Goal: Task Accomplishment & Management: Complete application form

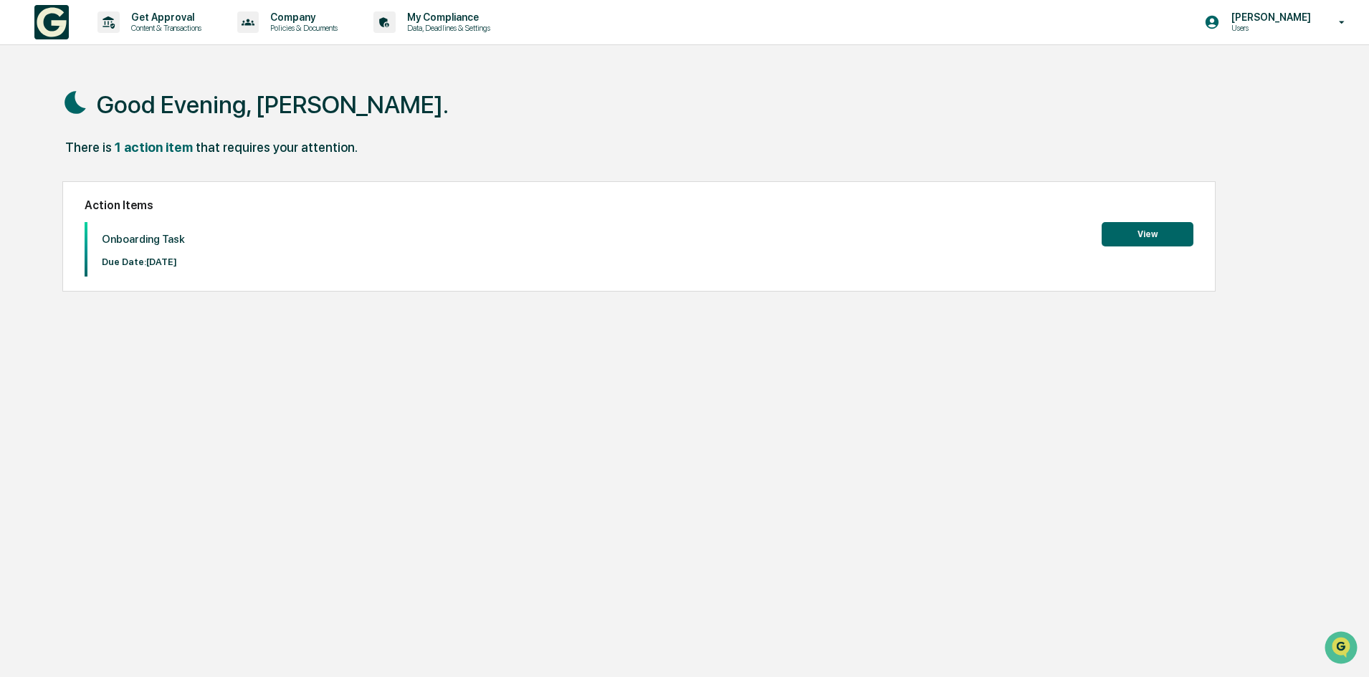
click at [1147, 234] on button "View" at bounding box center [1147, 234] width 92 height 24
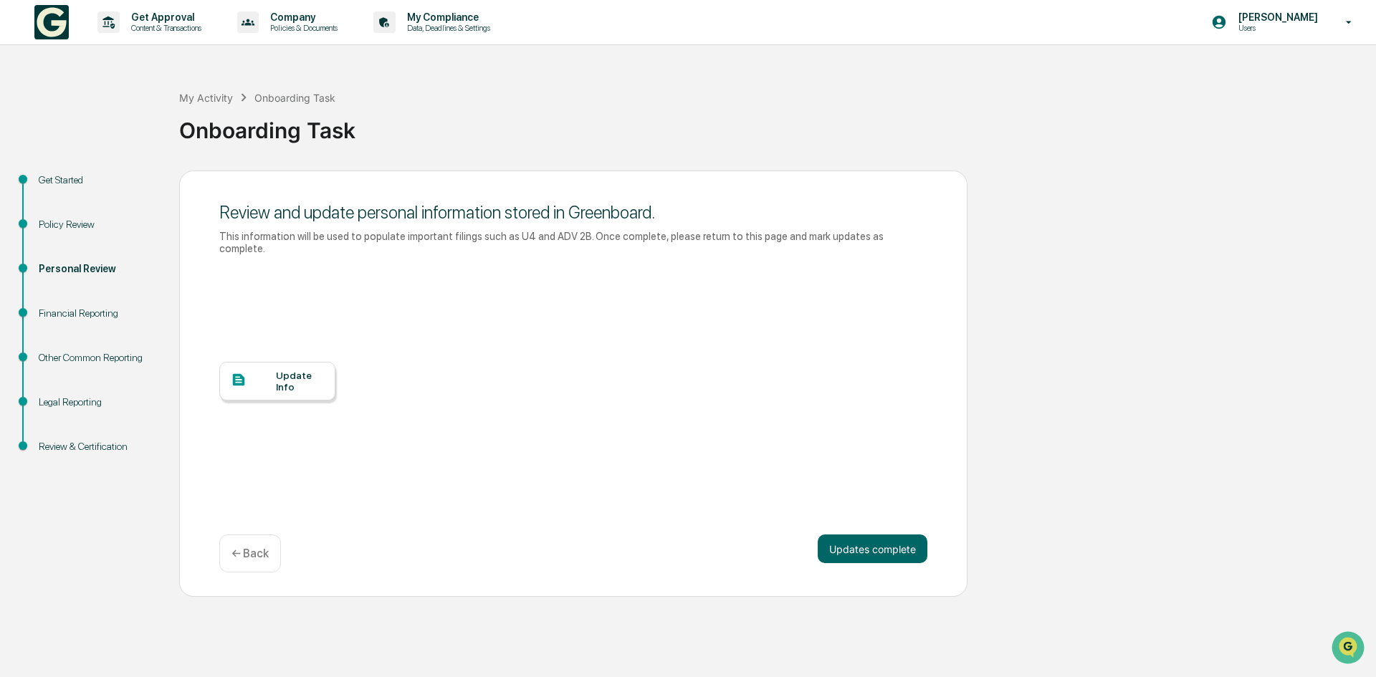
click at [297, 378] on div "Update Info" at bounding box center [300, 381] width 48 height 23
click at [301, 370] on div "Update Info" at bounding box center [300, 381] width 48 height 23
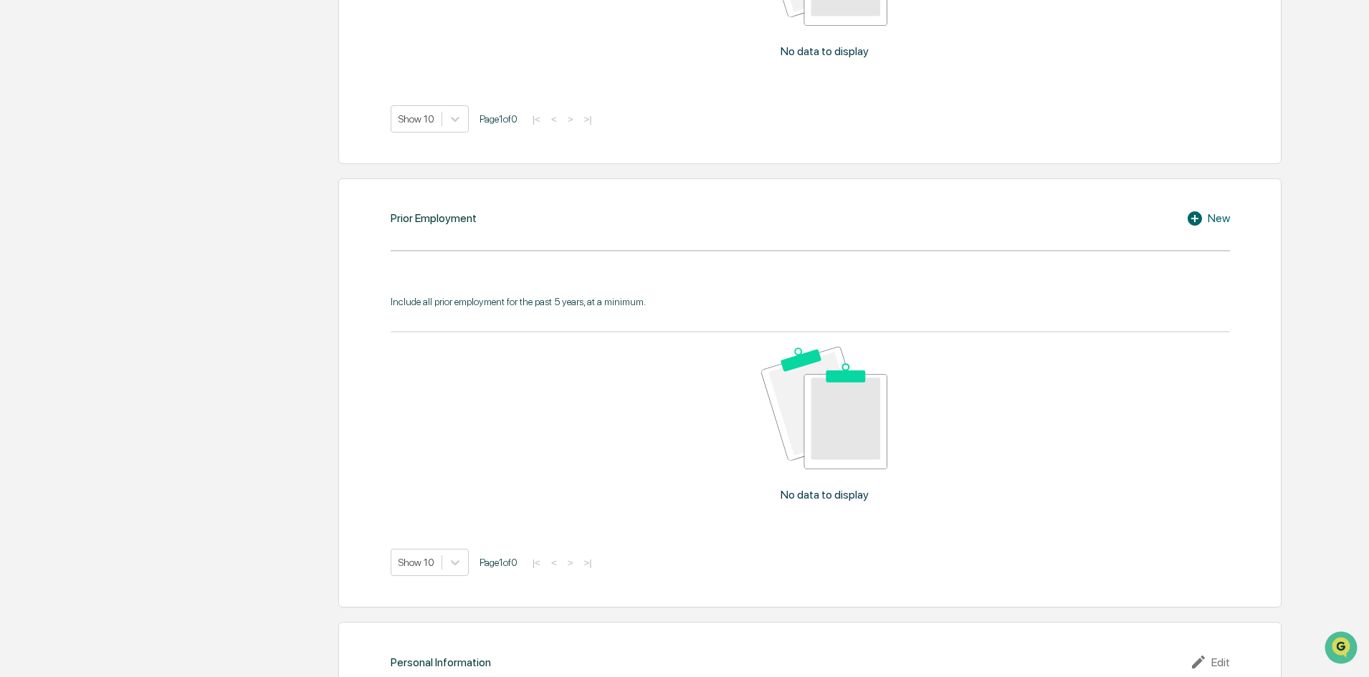
scroll to position [1274, 0]
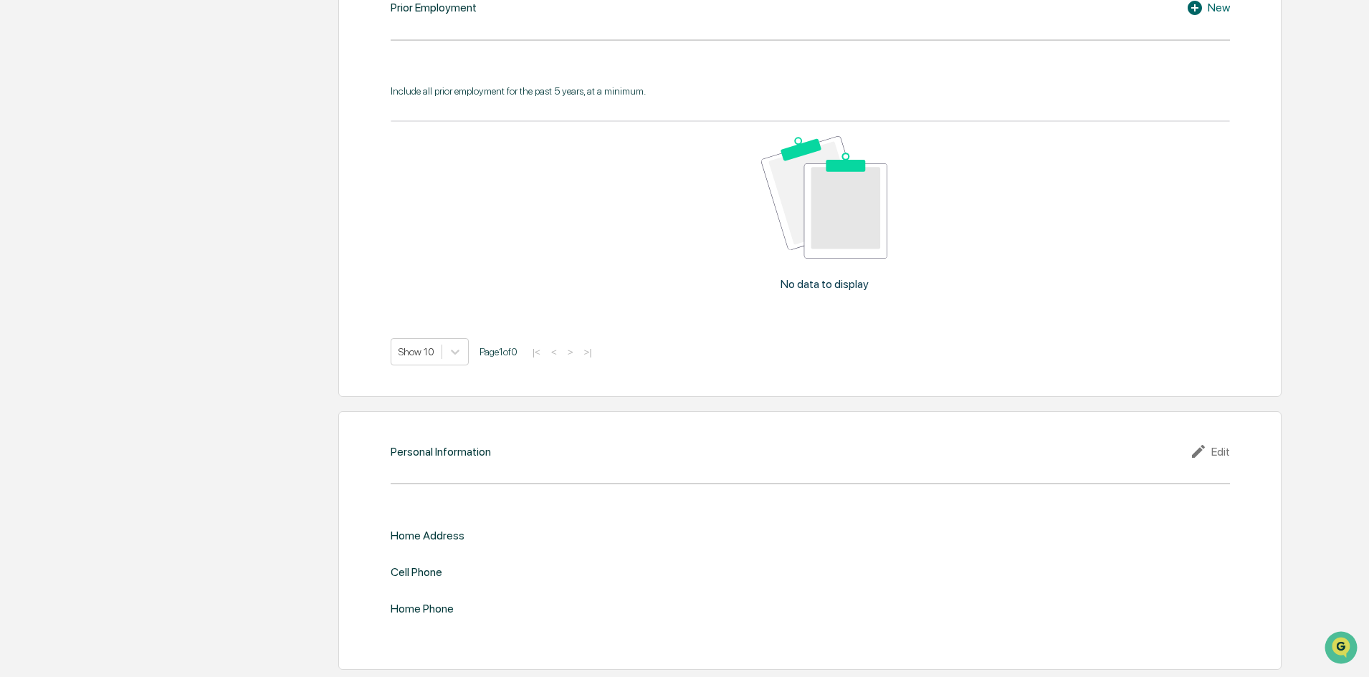
click at [1221, 450] on div "Edit" at bounding box center [1210, 451] width 40 height 17
click at [918, 567] on input "text" at bounding box center [1020, 560] width 398 height 14
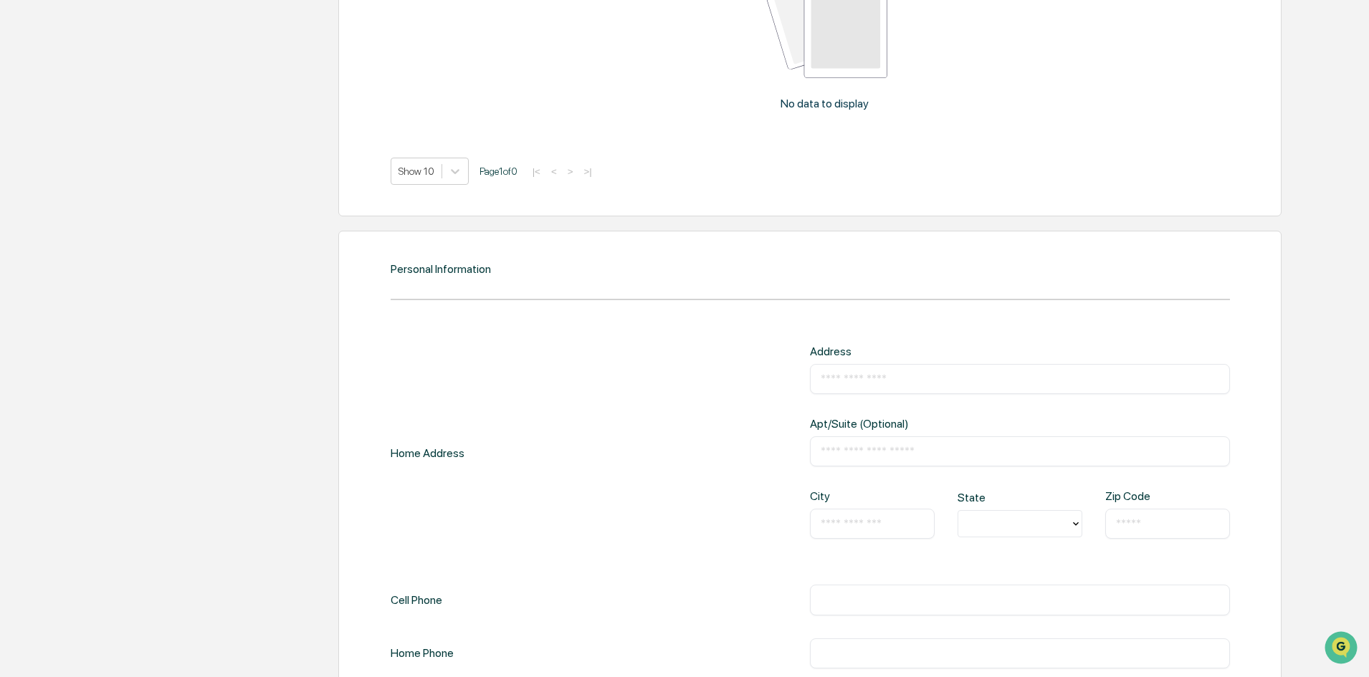
scroll to position [1536, 0]
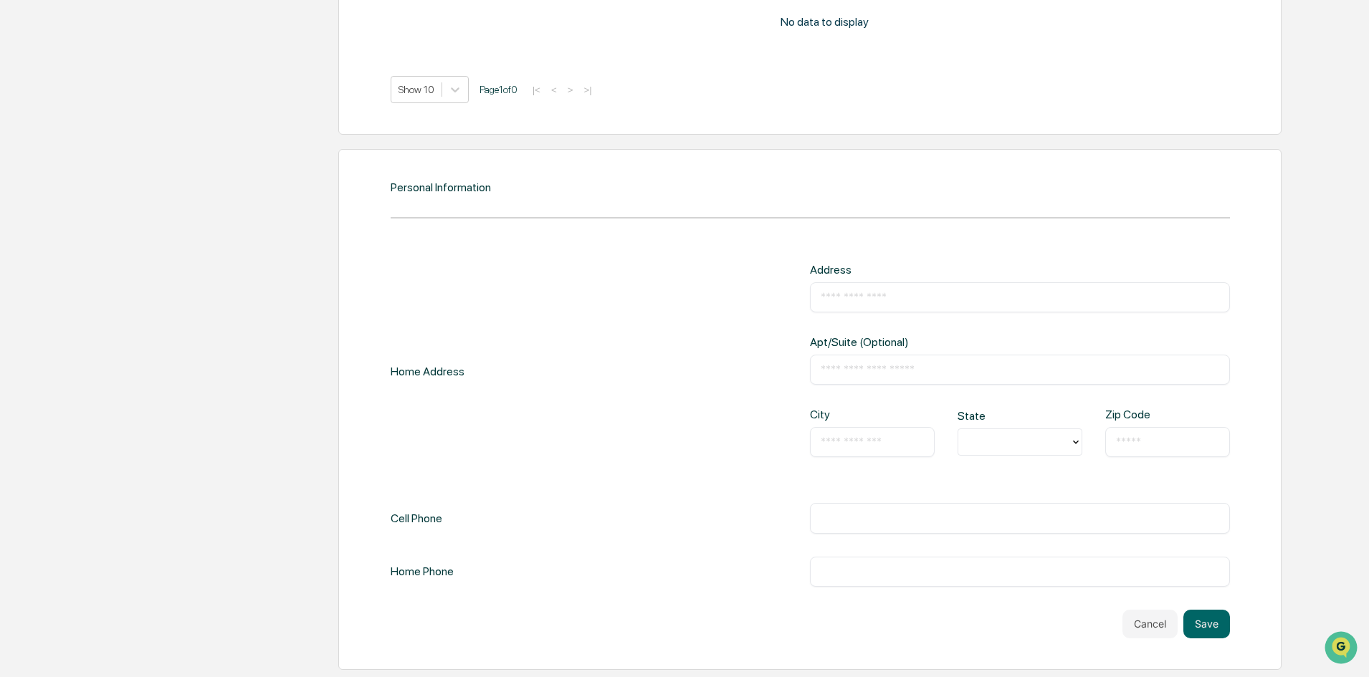
click at [1003, 434] on div at bounding box center [1013, 442] width 97 height 16
click at [1015, 478] on div "None" at bounding box center [1019, 475] width 125 height 29
click at [904, 448] on input "text" at bounding box center [872, 442] width 103 height 14
click at [860, 512] on input "text" at bounding box center [1020, 518] width 398 height 14
type input "**********"
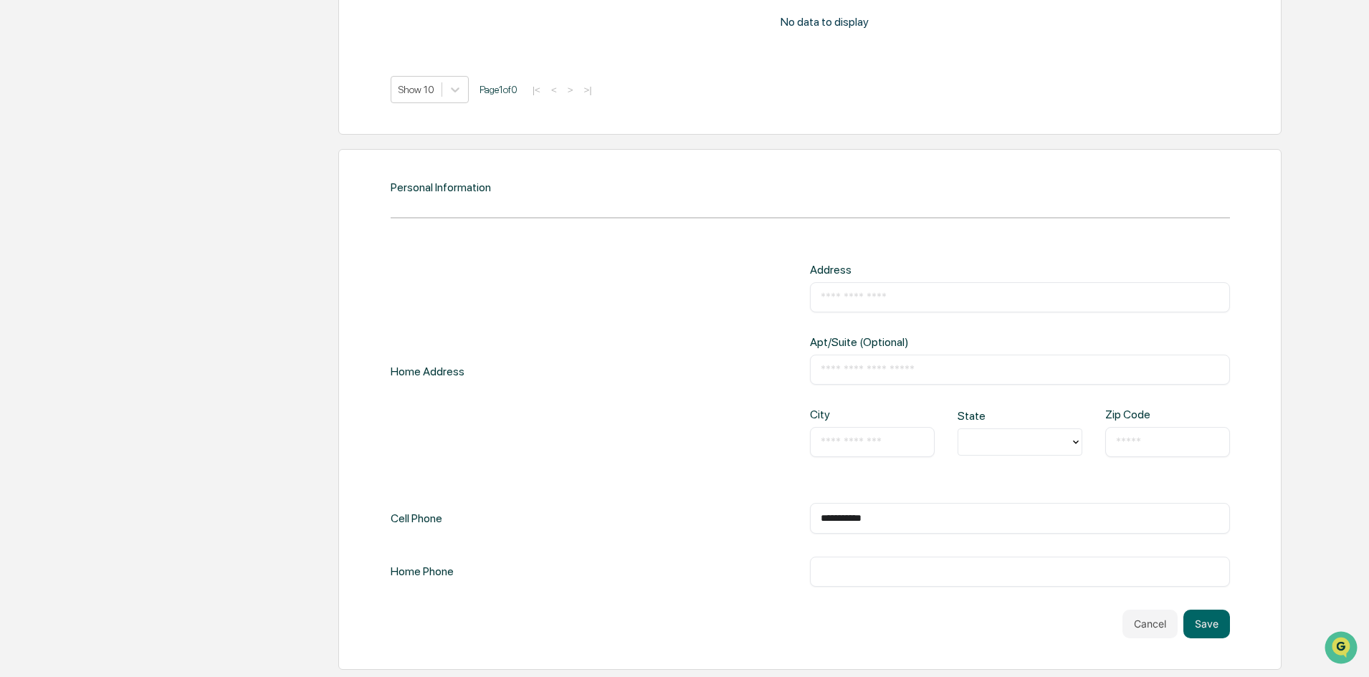
click at [831, 570] on input "text" at bounding box center [1020, 572] width 398 height 14
type input "**********"
click at [864, 294] on input "text" at bounding box center [1020, 297] width 398 height 14
type input "**********"
type input "*********"
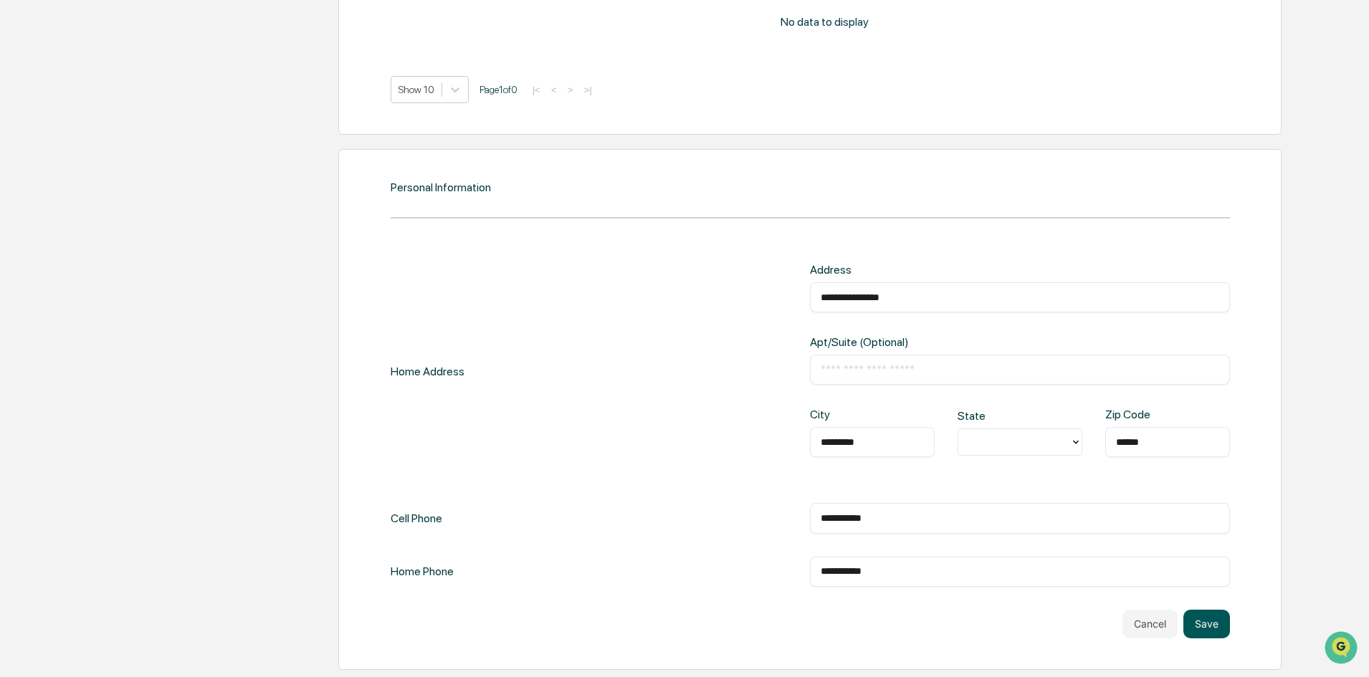
type input "******"
click at [1203, 626] on button "Save" at bounding box center [1206, 624] width 47 height 29
click at [1204, 622] on button "Save" at bounding box center [1206, 624] width 47 height 29
click at [1006, 448] on div at bounding box center [1013, 442] width 97 height 16
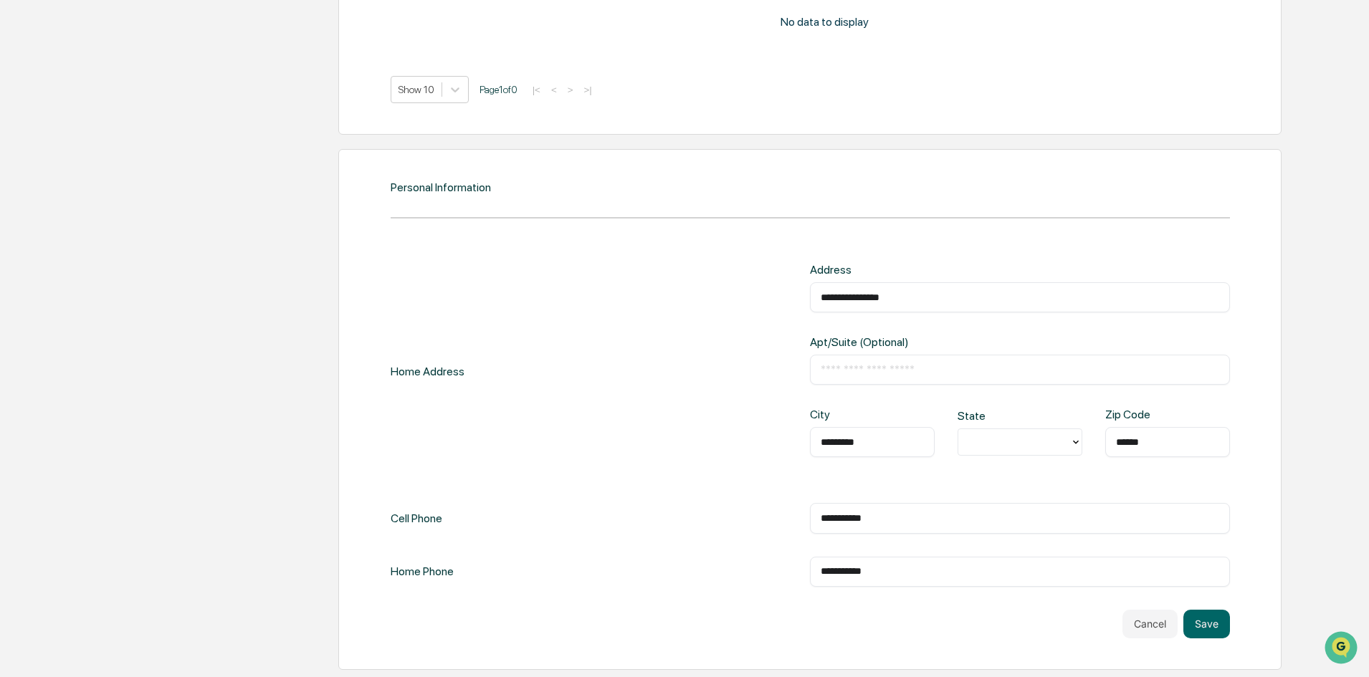
click at [889, 374] on input "text" at bounding box center [1020, 370] width 398 height 14
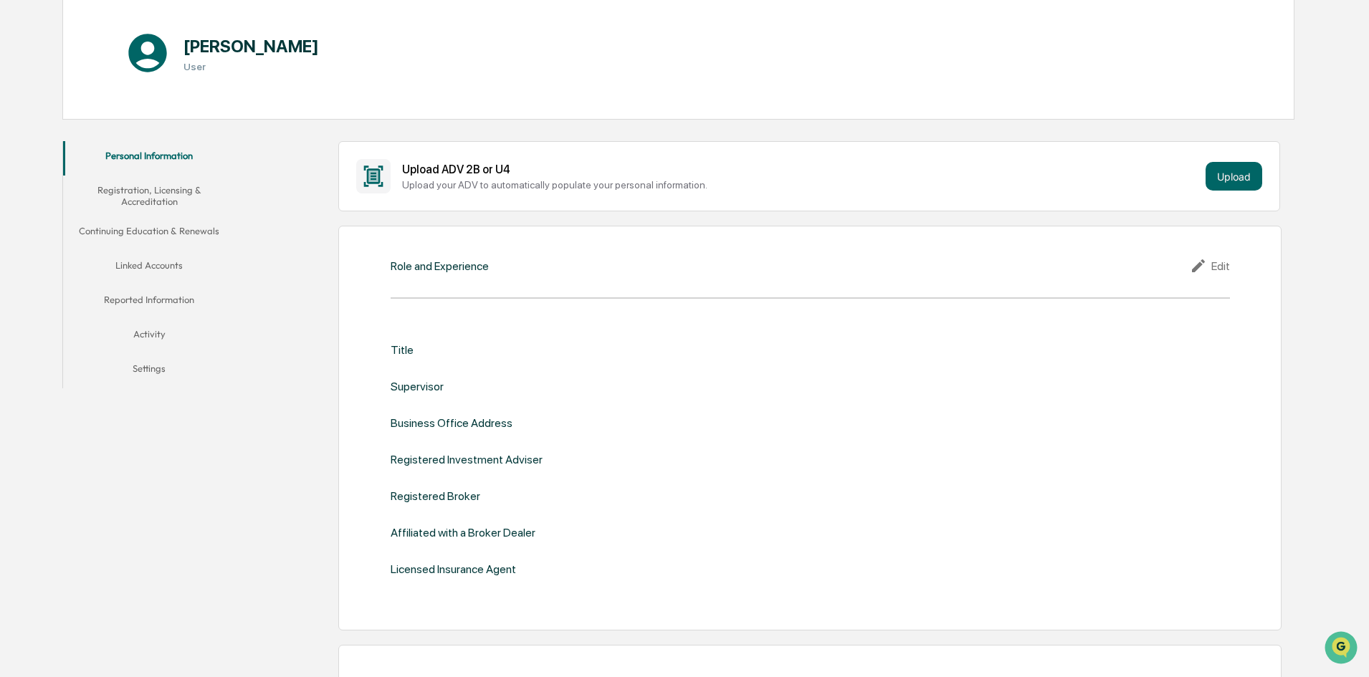
scroll to position [103, 0]
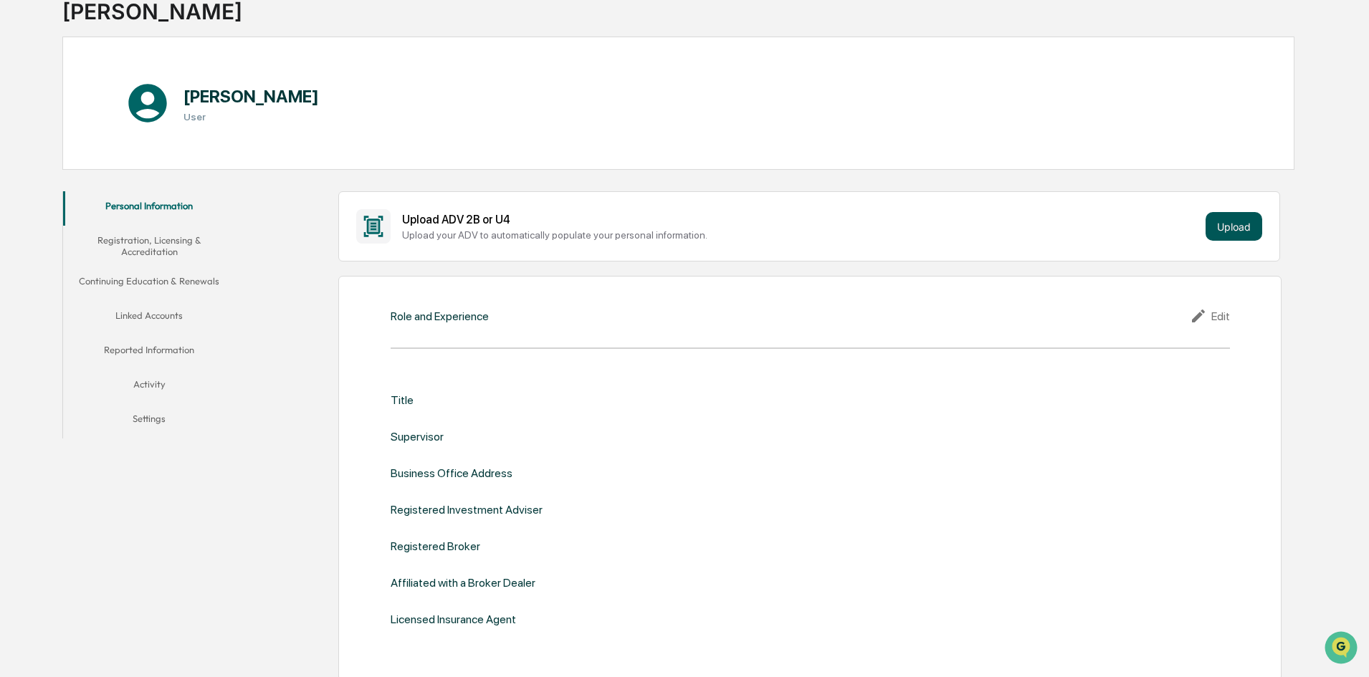
click at [1230, 232] on button "Upload" at bounding box center [1233, 226] width 57 height 29
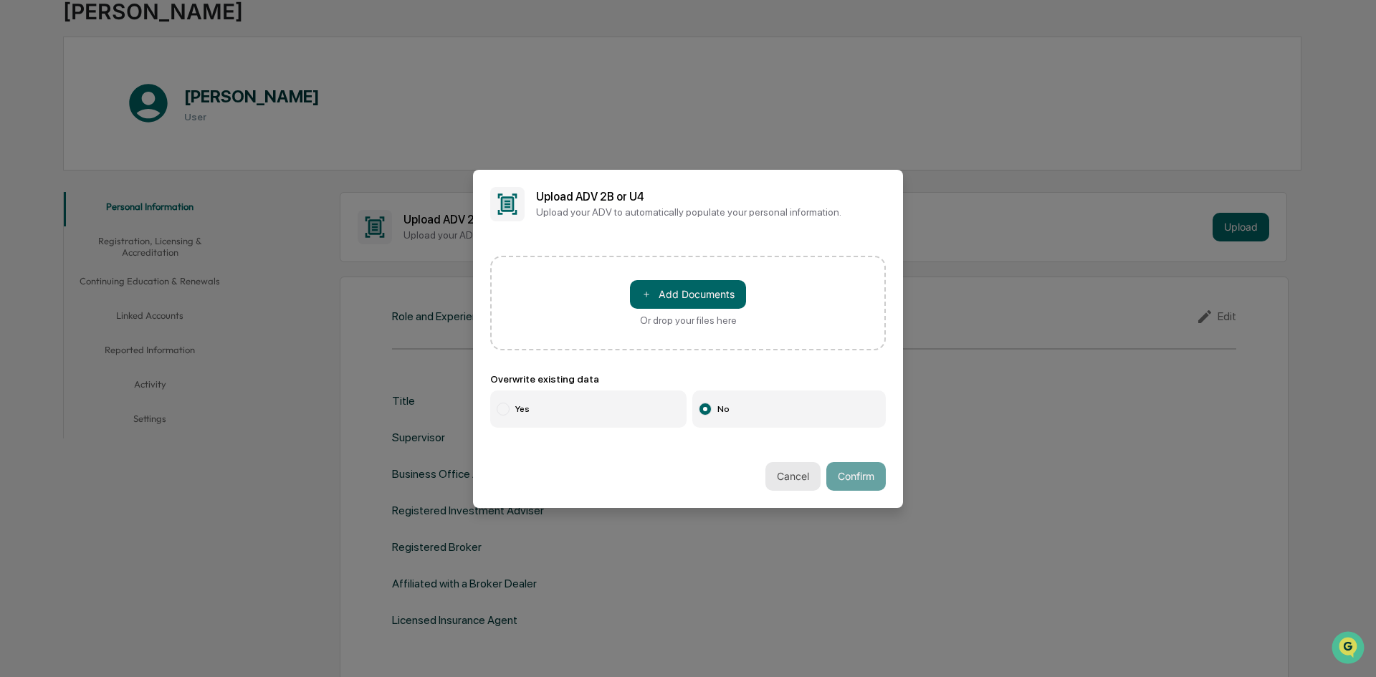
click at [775, 477] on button "Cancel" at bounding box center [792, 476] width 55 height 29
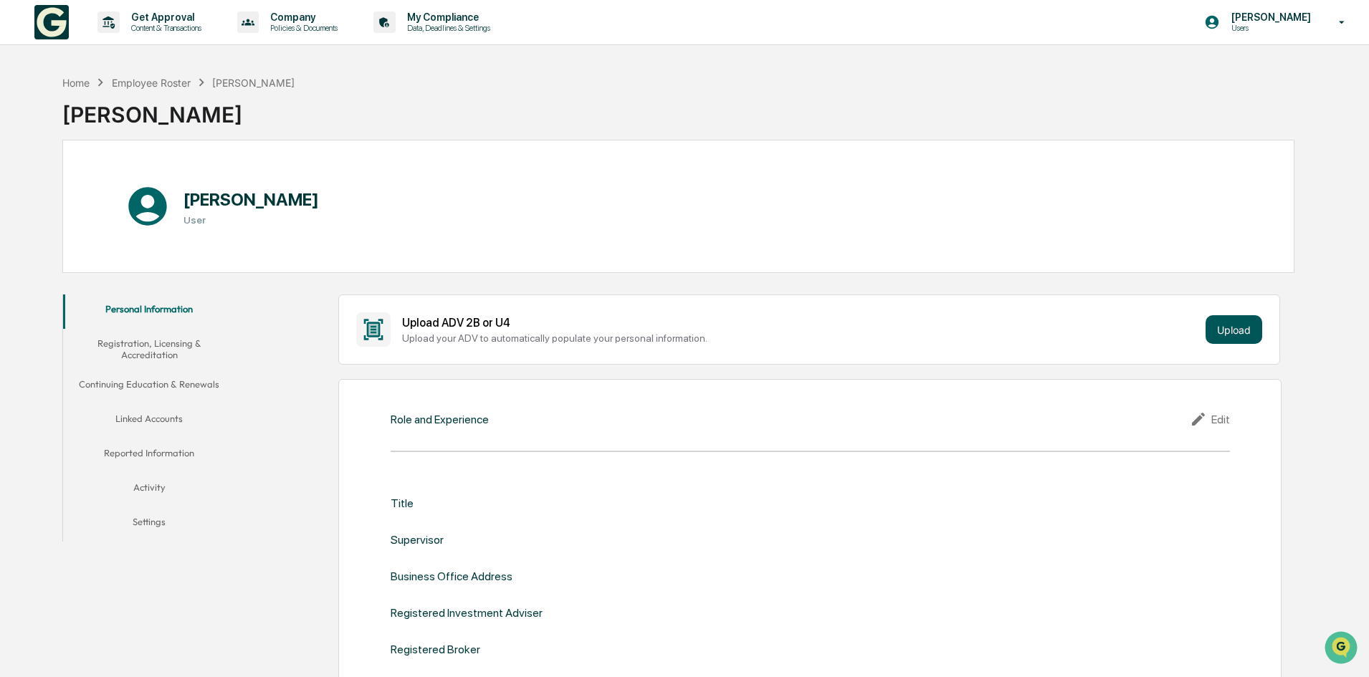
click at [1241, 324] on button "Upload" at bounding box center [1233, 329] width 57 height 29
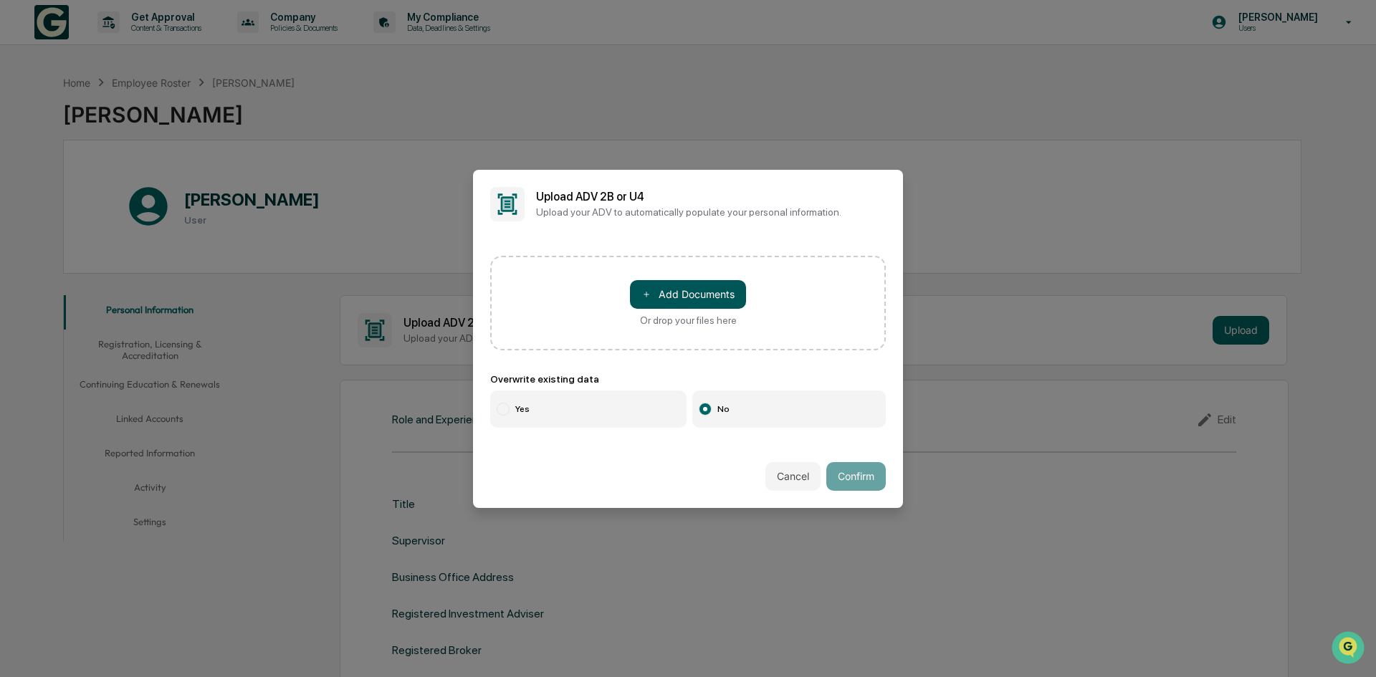
click at [694, 299] on button "＋ Add Documents" at bounding box center [688, 294] width 116 height 29
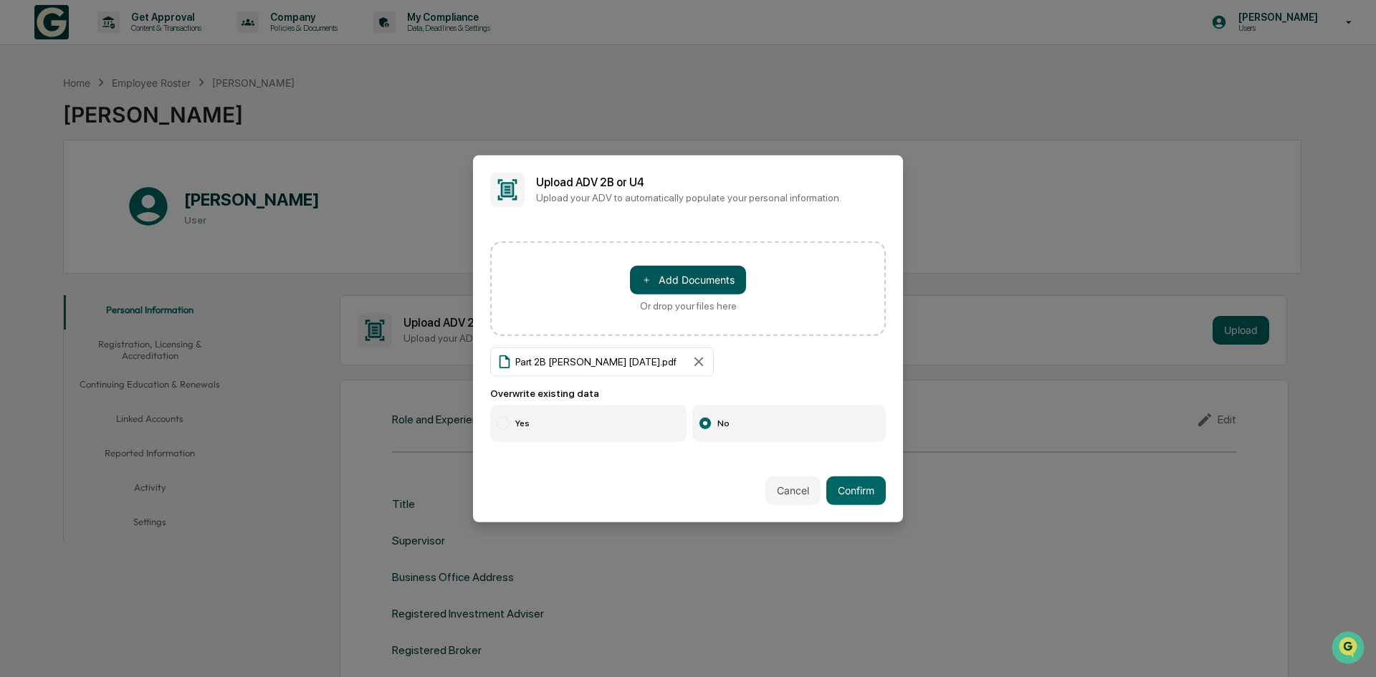
click at [674, 273] on button "＋ Add Documents" at bounding box center [688, 279] width 116 height 29
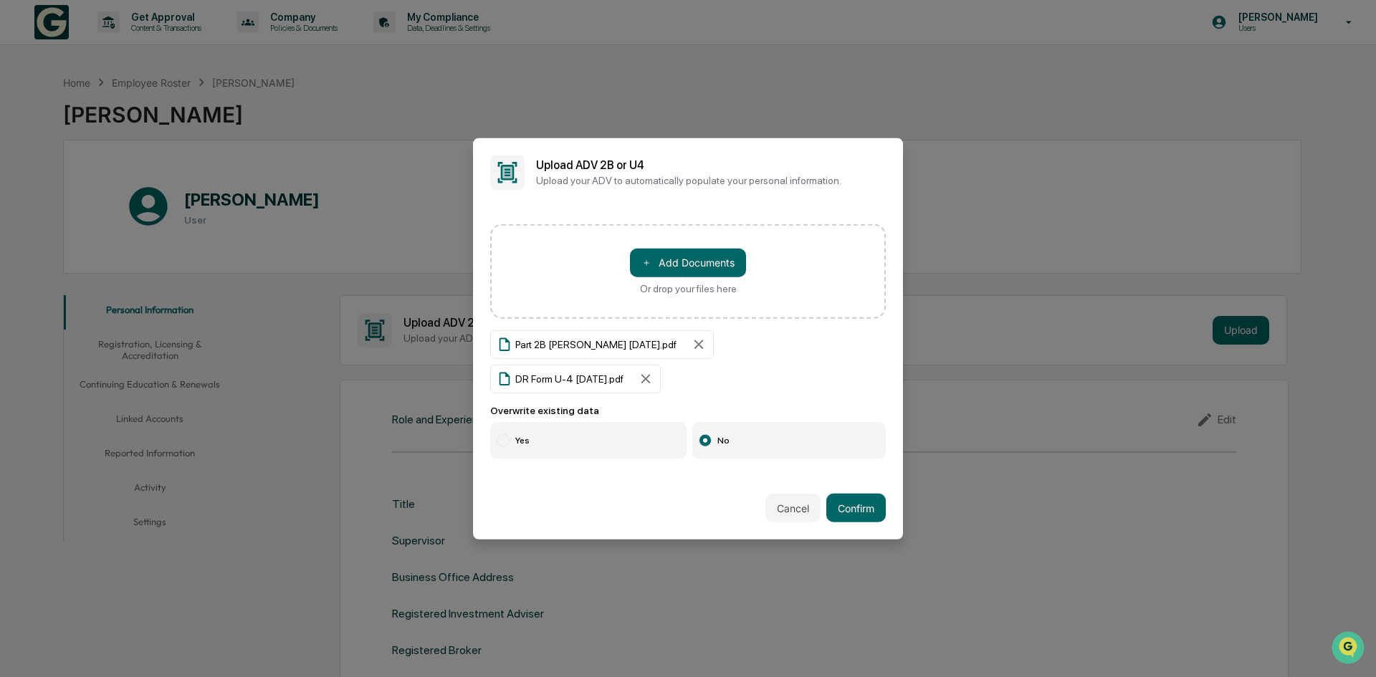
click at [585, 422] on label "Yes" at bounding box center [588, 440] width 196 height 37
click at [856, 494] on button "Confirm" at bounding box center [855, 508] width 59 height 29
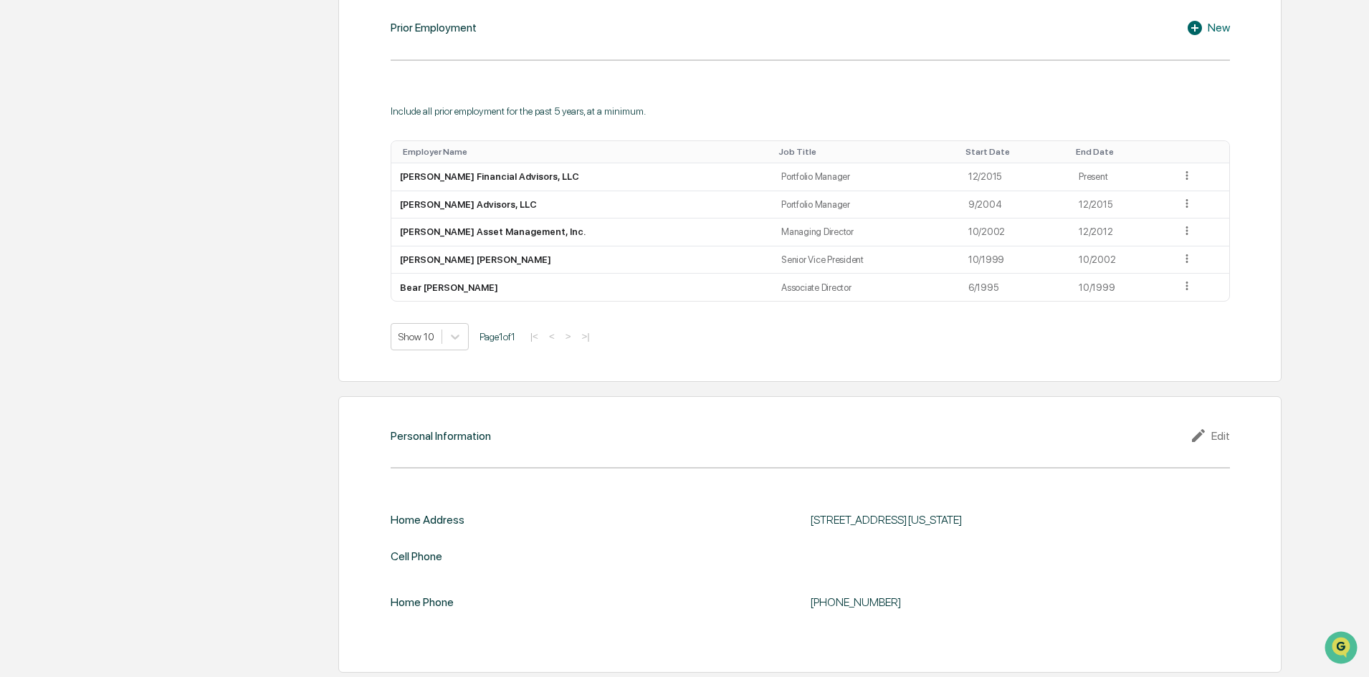
scroll to position [1111, 0]
click at [859, 515] on div "100 Wall Street Suite 804, New York, Ny 10005" at bounding box center [989, 517] width 358 height 14
click at [1204, 435] on icon at bounding box center [1200, 432] width 21 height 17
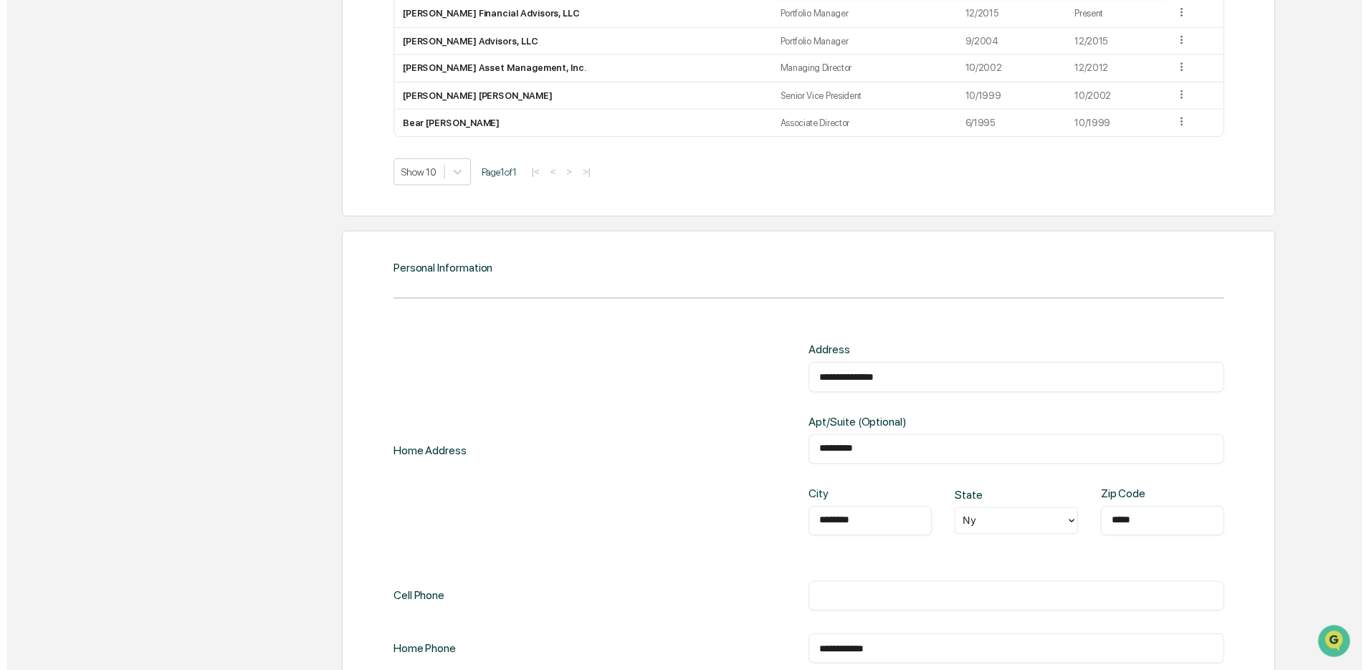
scroll to position [1326, 0]
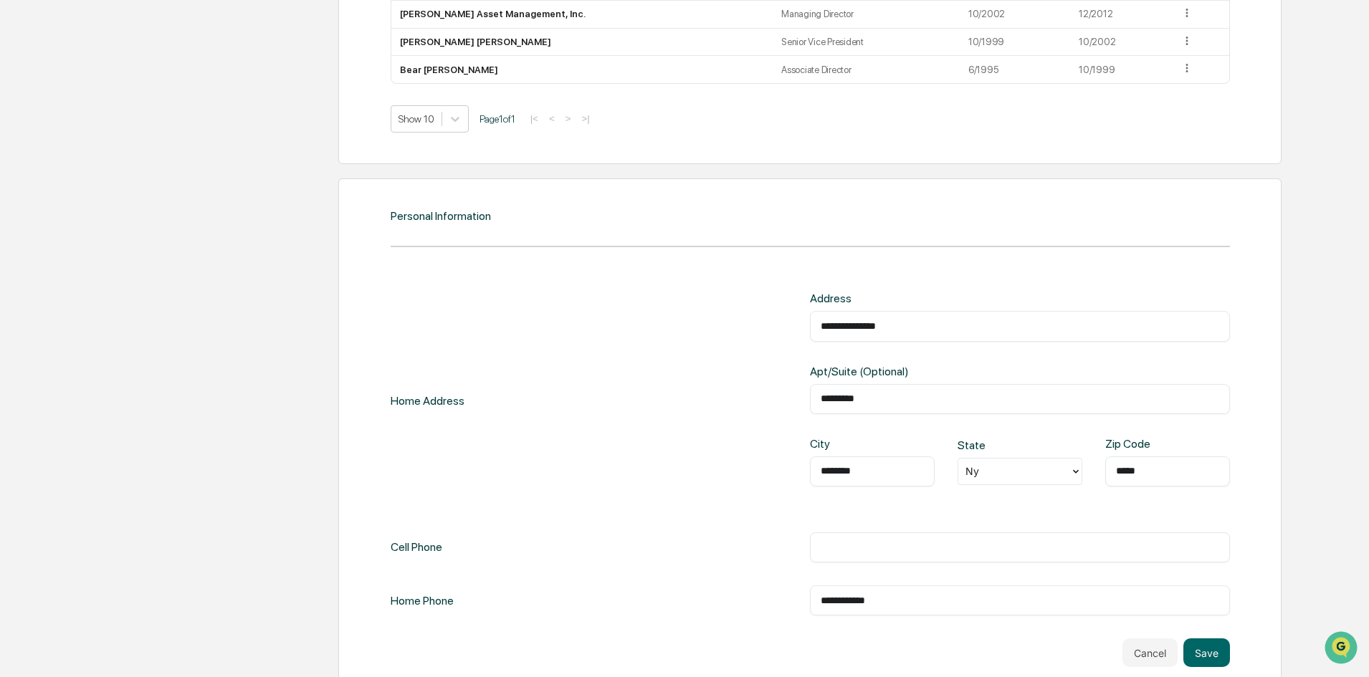
click at [930, 328] on input "**********" at bounding box center [1020, 326] width 398 height 14
type input "*"
type input "**********"
click at [884, 395] on input "*********" at bounding box center [1020, 399] width 398 height 14
type input "*"
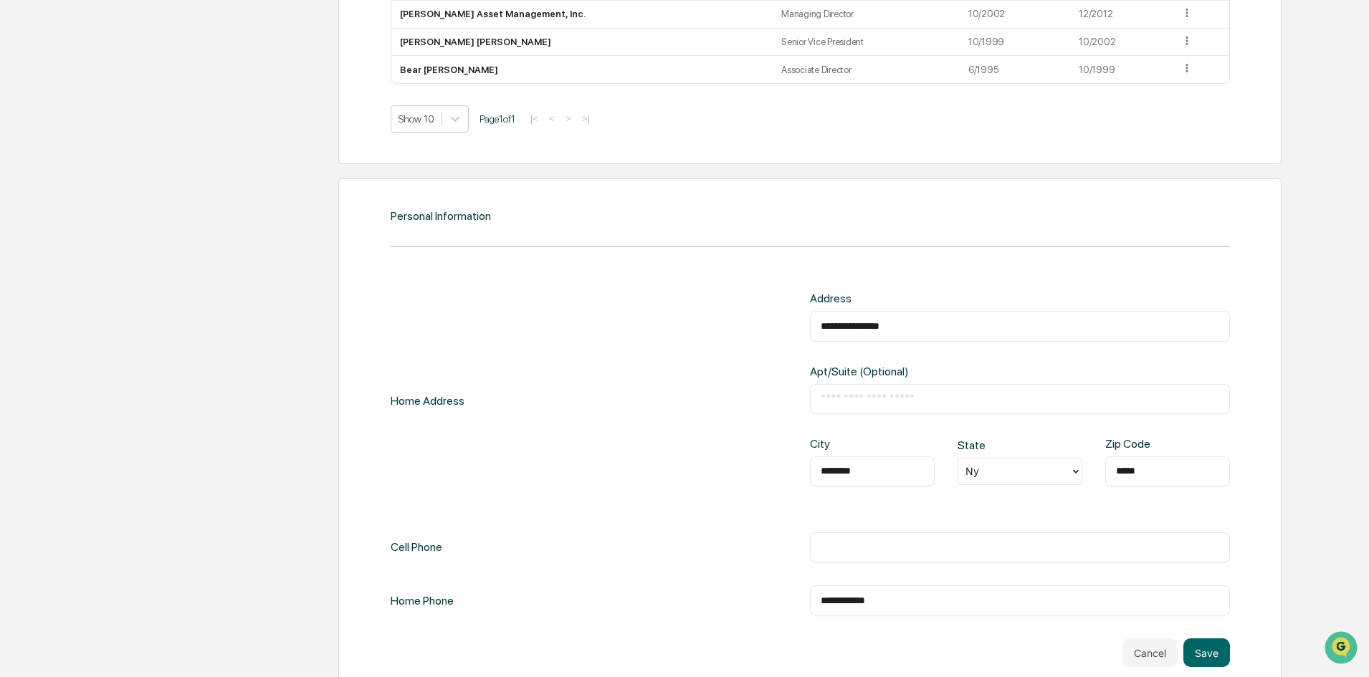
drag, startPoint x: 883, startPoint y: 483, endPoint x: 889, endPoint y: 472, distance: 13.2
click at [883, 482] on div "******** ​" at bounding box center [872, 472] width 125 height 30
click at [886, 466] on input "********" at bounding box center [872, 471] width 103 height 14
type input "*"
type input "*********"
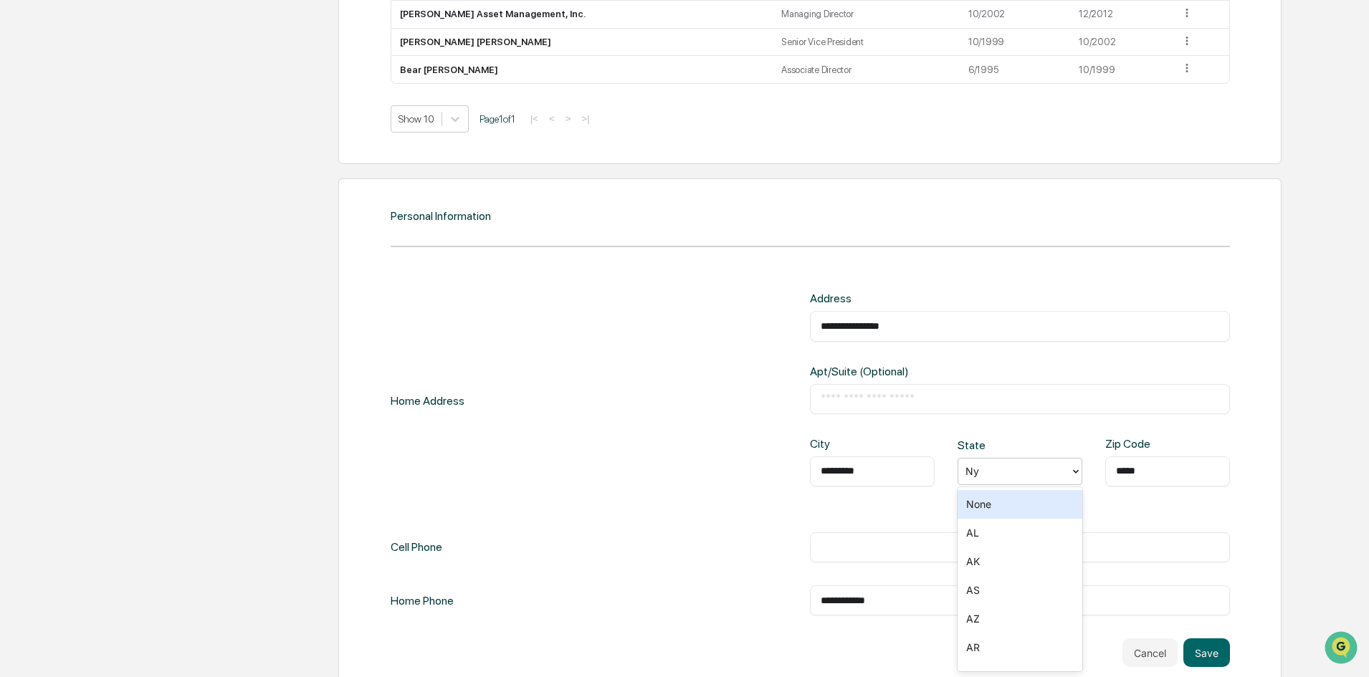
click at [990, 467] on div at bounding box center [1013, 471] width 97 height 16
click at [988, 500] on div "None" at bounding box center [1019, 504] width 125 height 29
click at [1162, 475] on input "*****" at bounding box center [1167, 471] width 103 height 14
type input "*"
type input "*****"
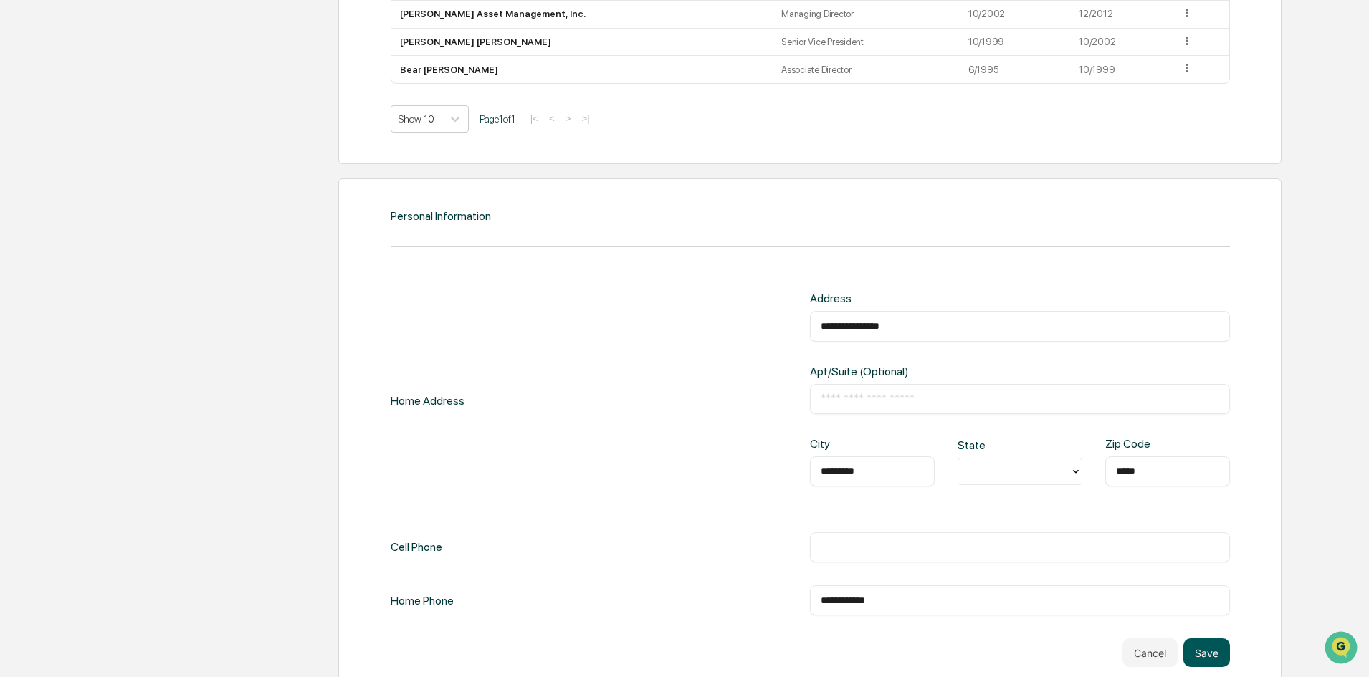
click at [1211, 653] on button "Save" at bounding box center [1206, 653] width 47 height 29
click at [1209, 653] on button "Save" at bounding box center [1206, 653] width 47 height 29
click at [1074, 549] on input "text" at bounding box center [1020, 547] width 398 height 14
click at [1024, 472] on div at bounding box center [1013, 471] width 97 height 16
click at [1005, 537] on div "AL" at bounding box center [1019, 533] width 125 height 29
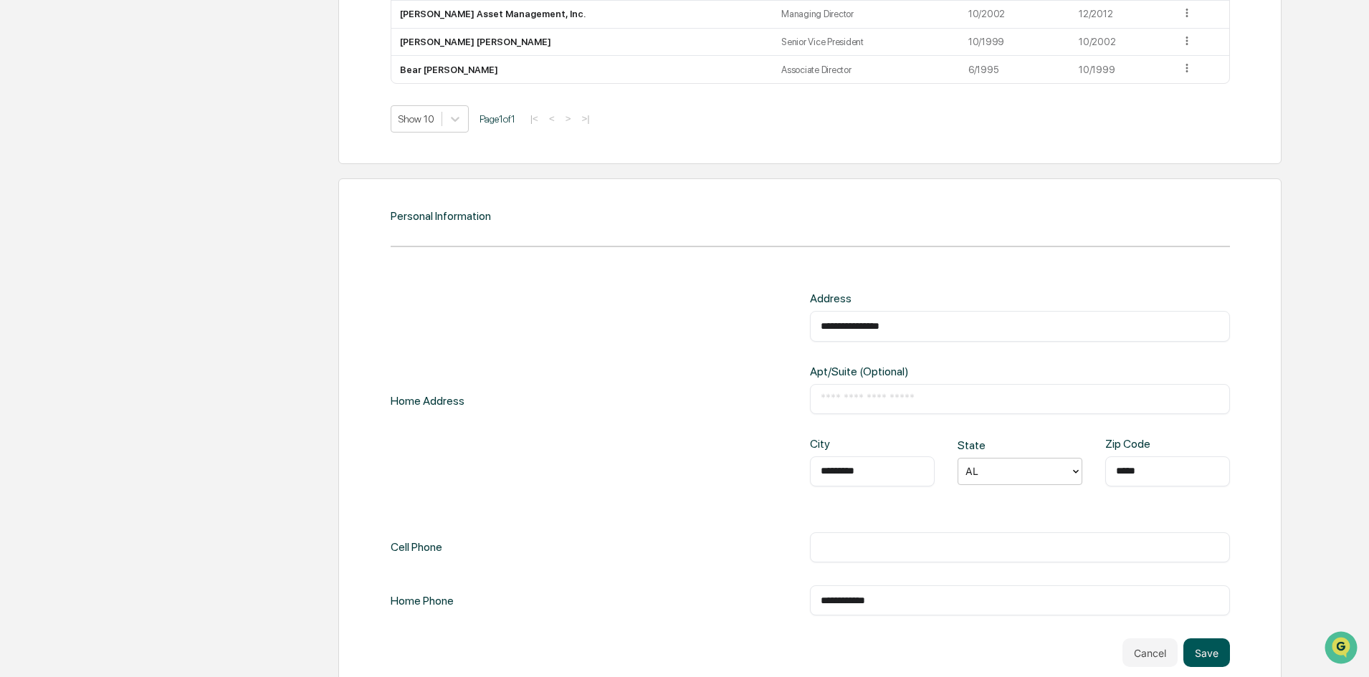
click at [1211, 649] on button "Save" at bounding box center [1206, 653] width 47 height 29
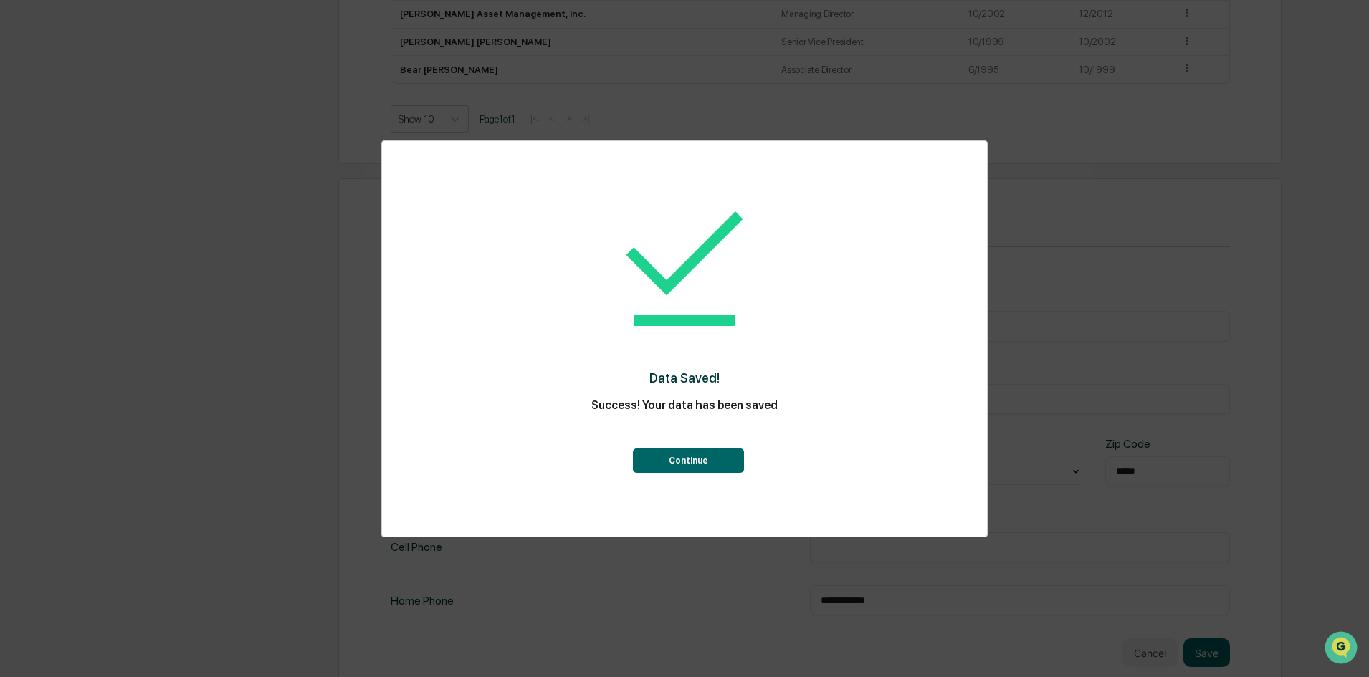
click at [670, 463] on button "Continue" at bounding box center [688, 461] width 111 height 24
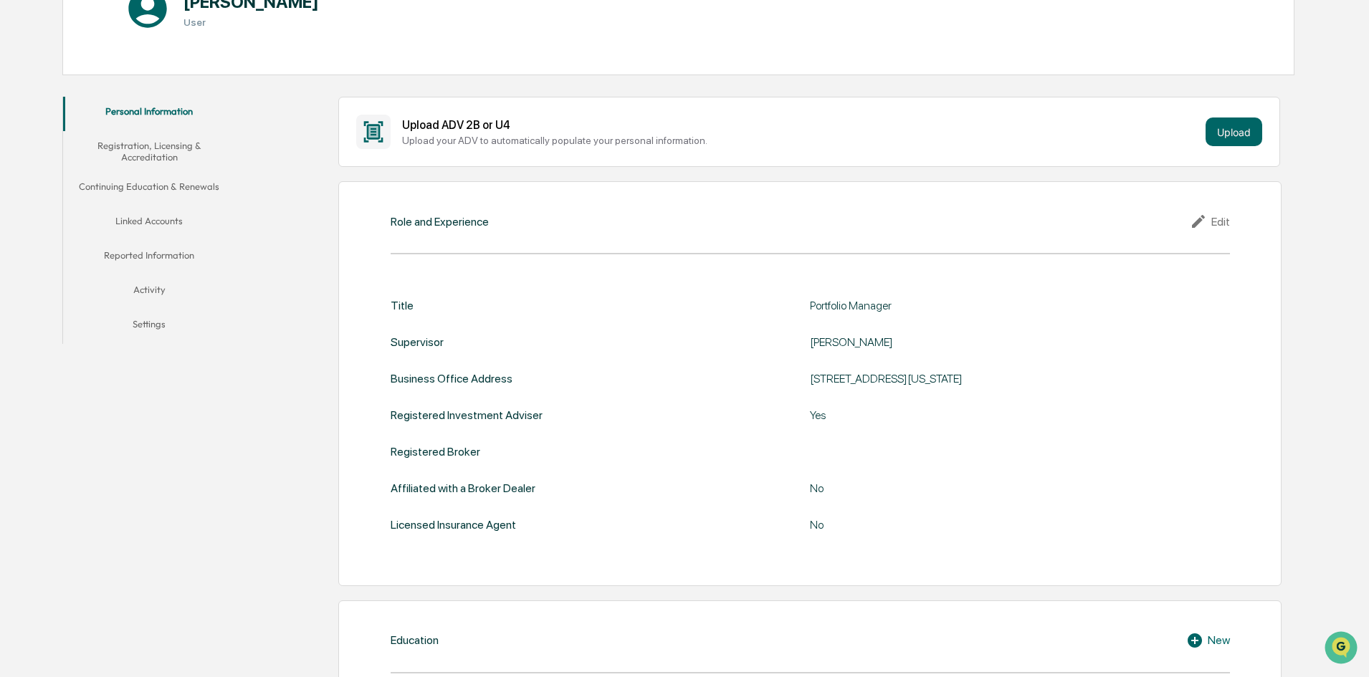
scroll to position [0, 0]
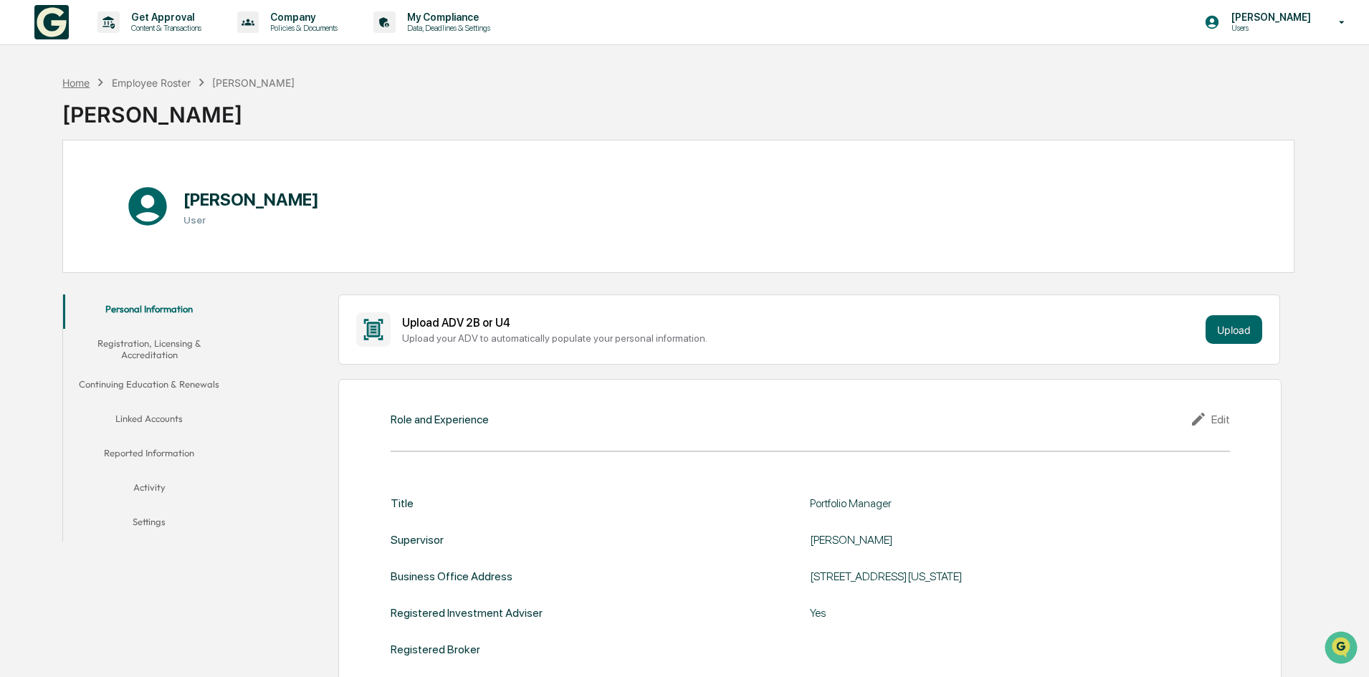
click at [77, 81] on div "Home" at bounding box center [75, 83] width 27 height 12
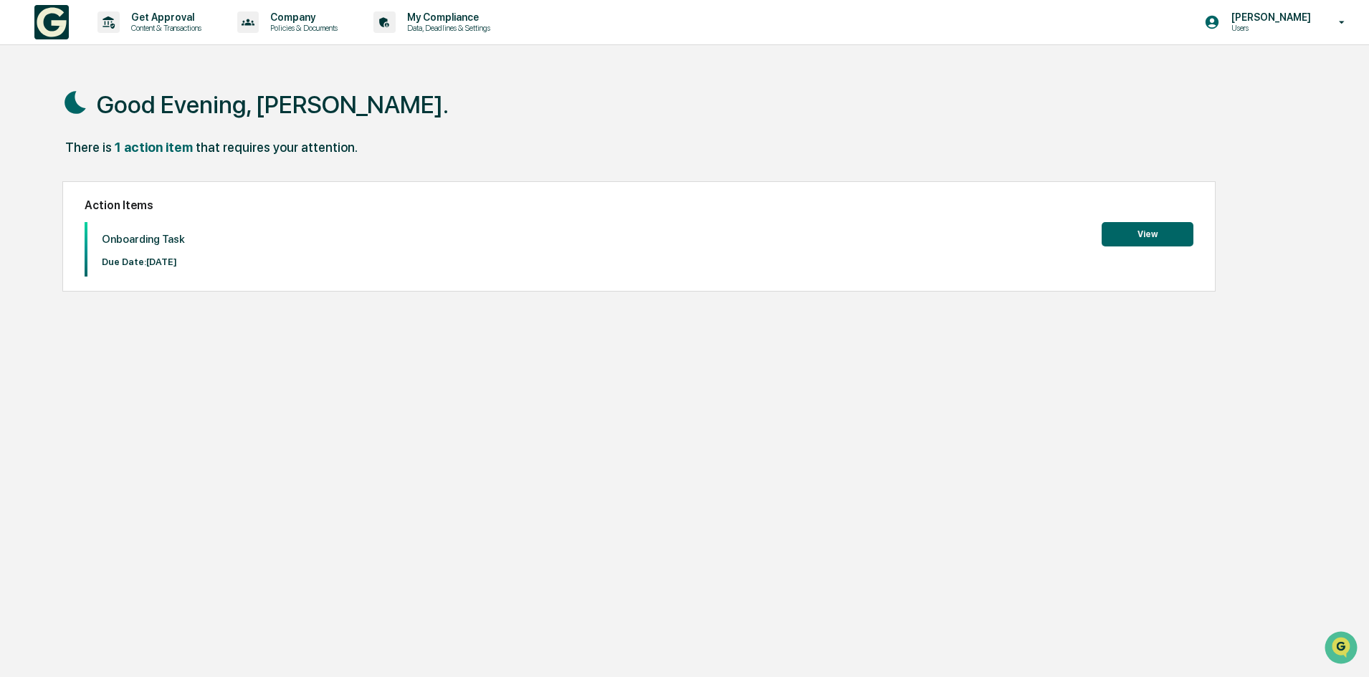
click at [1140, 236] on button "View" at bounding box center [1147, 234] width 92 height 24
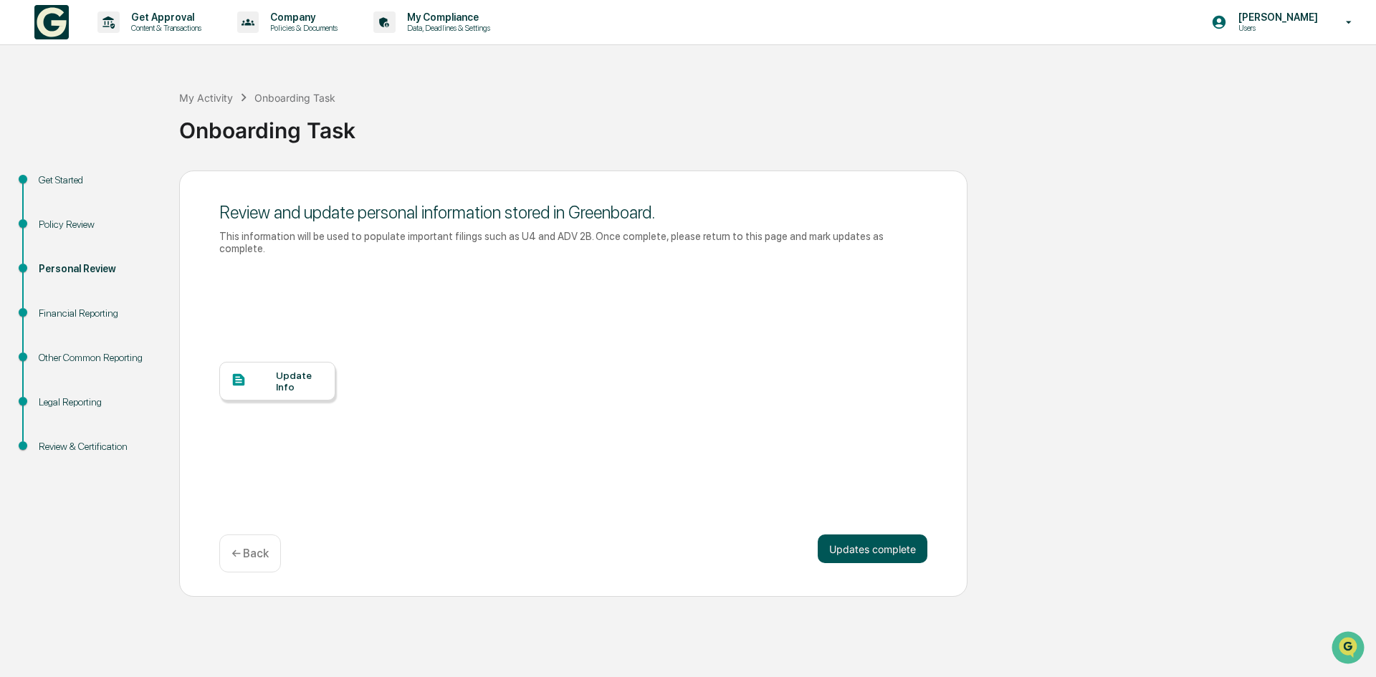
click at [856, 535] on button "Updates complete" at bounding box center [873, 549] width 110 height 29
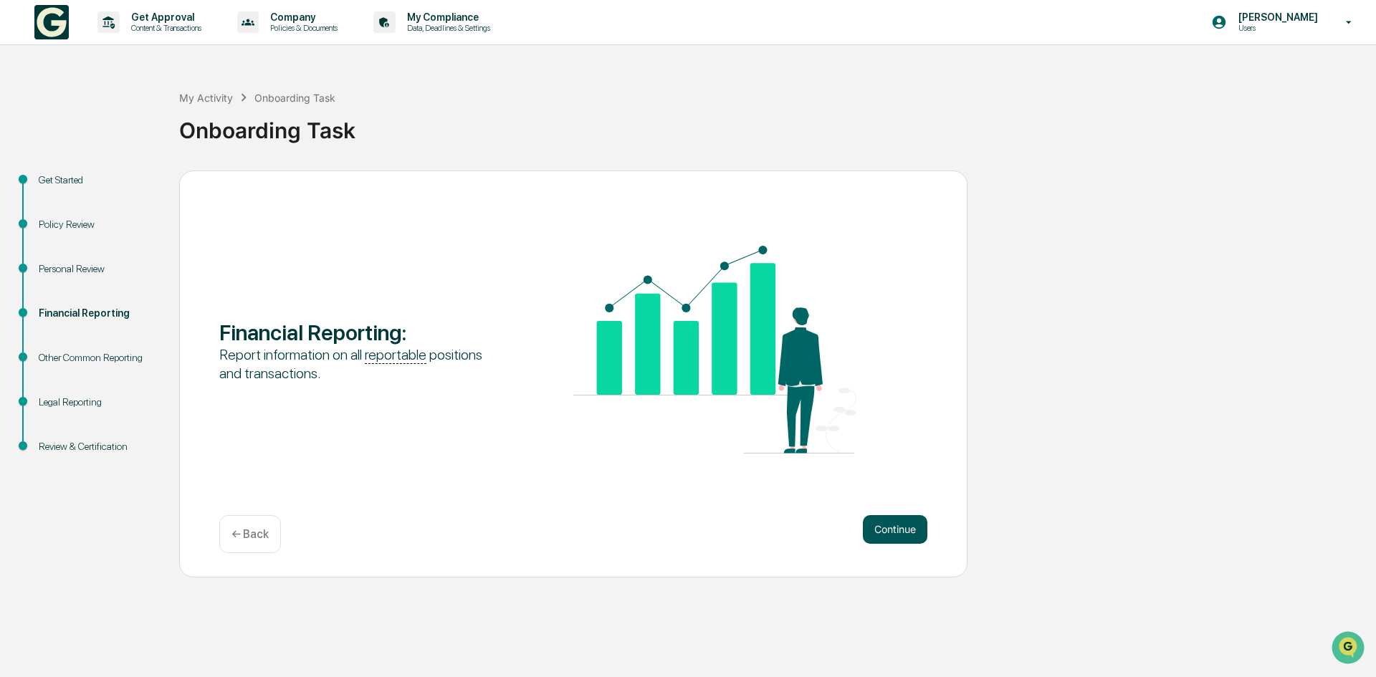
click at [894, 535] on button "Continue" at bounding box center [895, 529] width 64 height 29
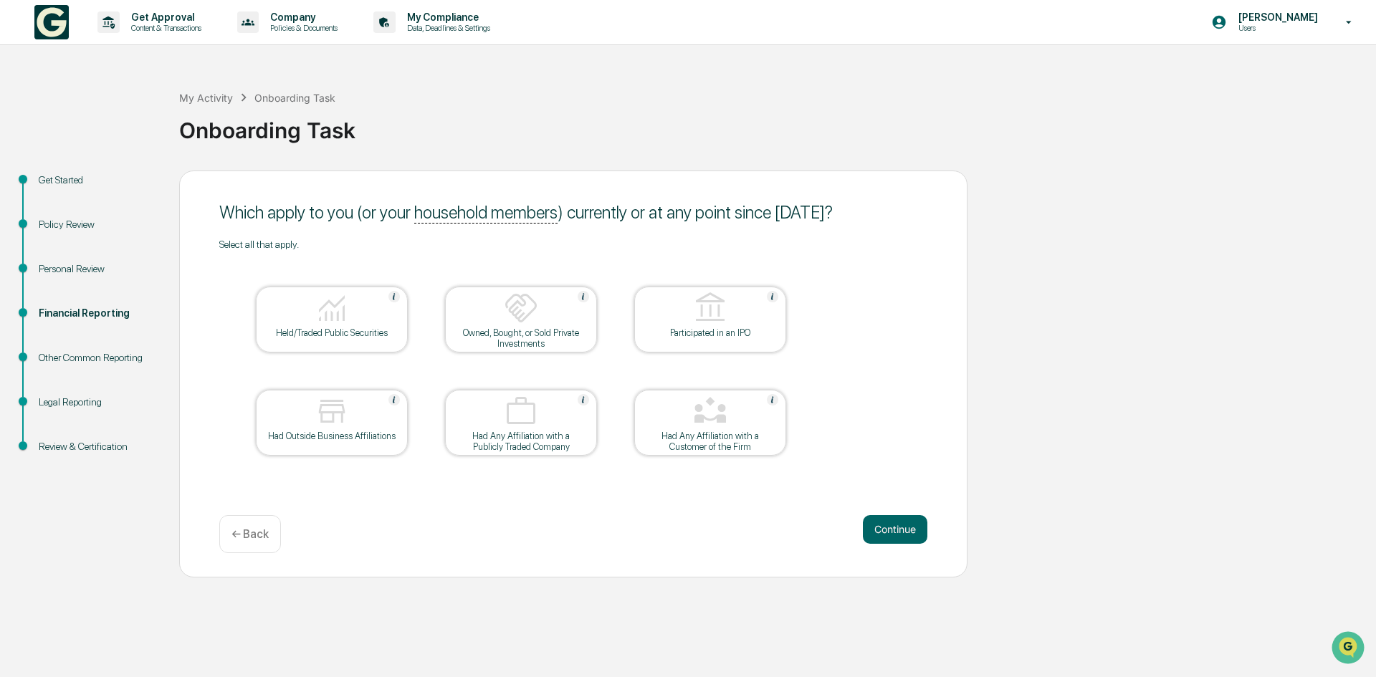
click at [350, 315] on div at bounding box center [331, 309] width 143 height 37
click at [885, 533] on button "Continue" at bounding box center [895, 529] width 64 height 29
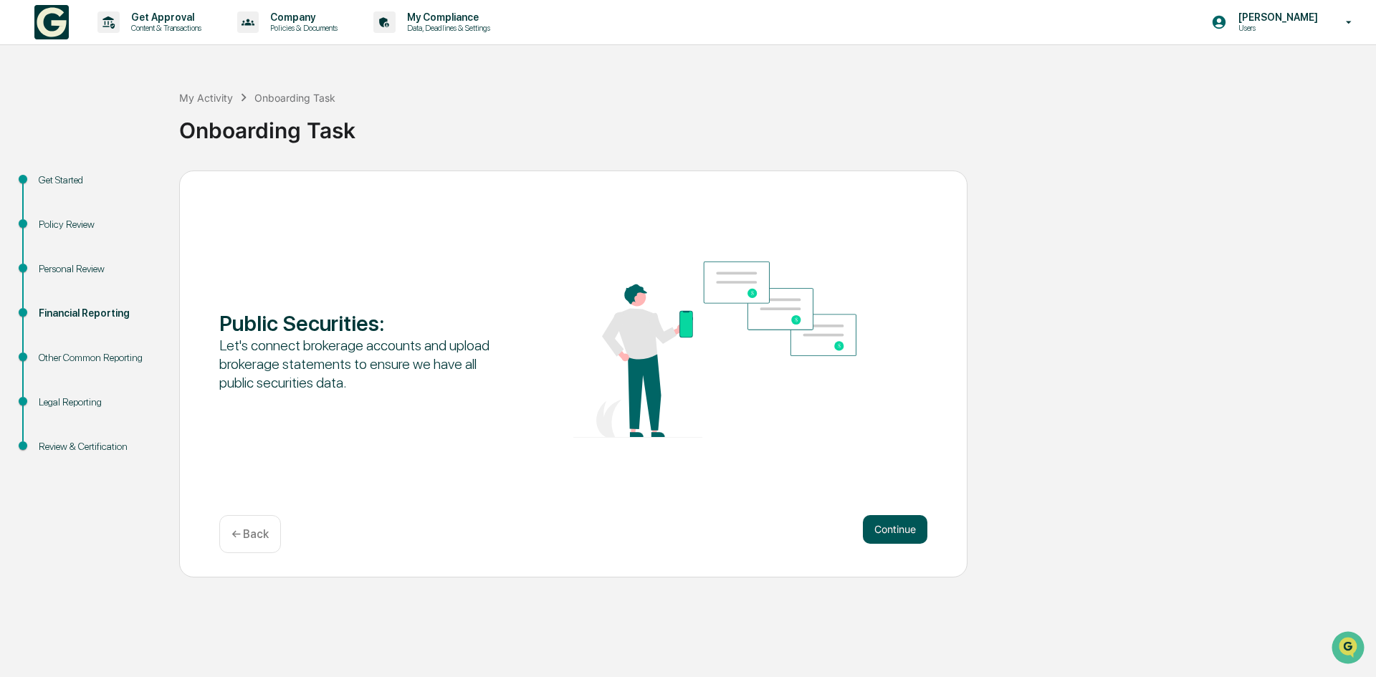
click at [894, 534] on button "Continue" at bounding box center [895, 529] width 64 height 29
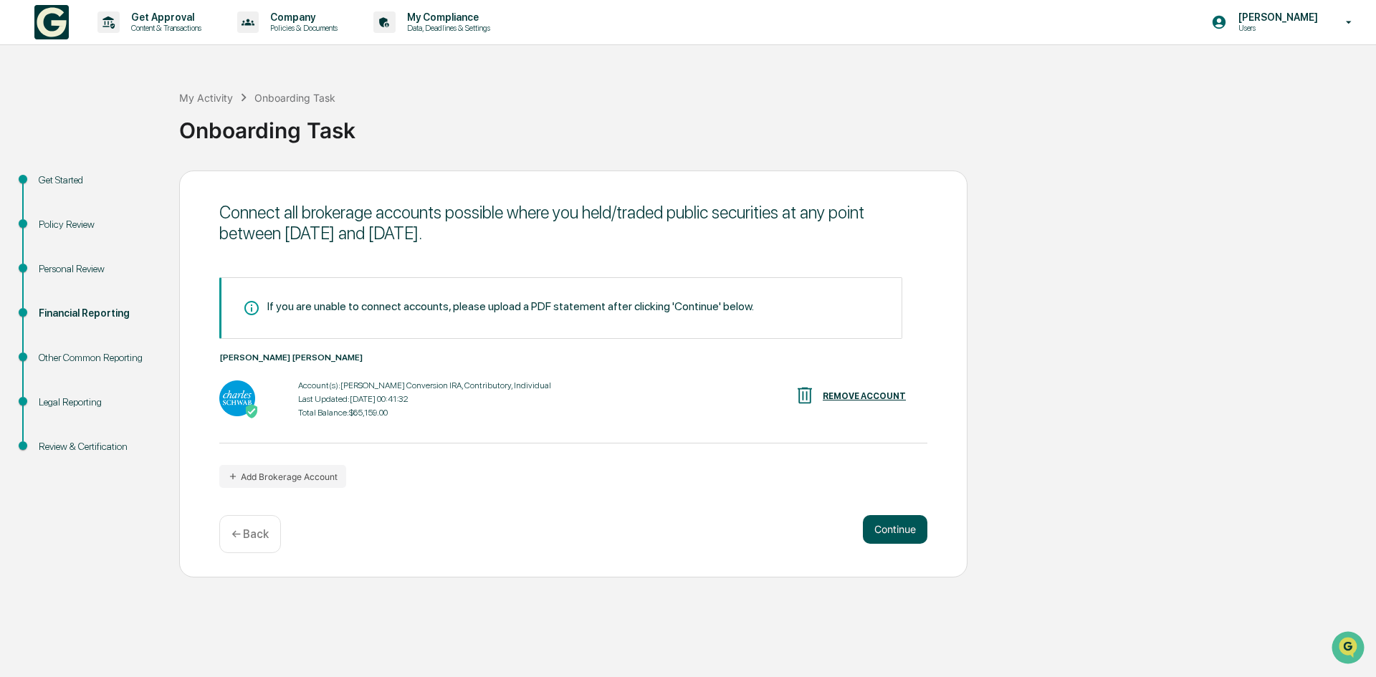
click at [897, 534] on button "Continue" at bounding box center [895, 529] width 64 height 29
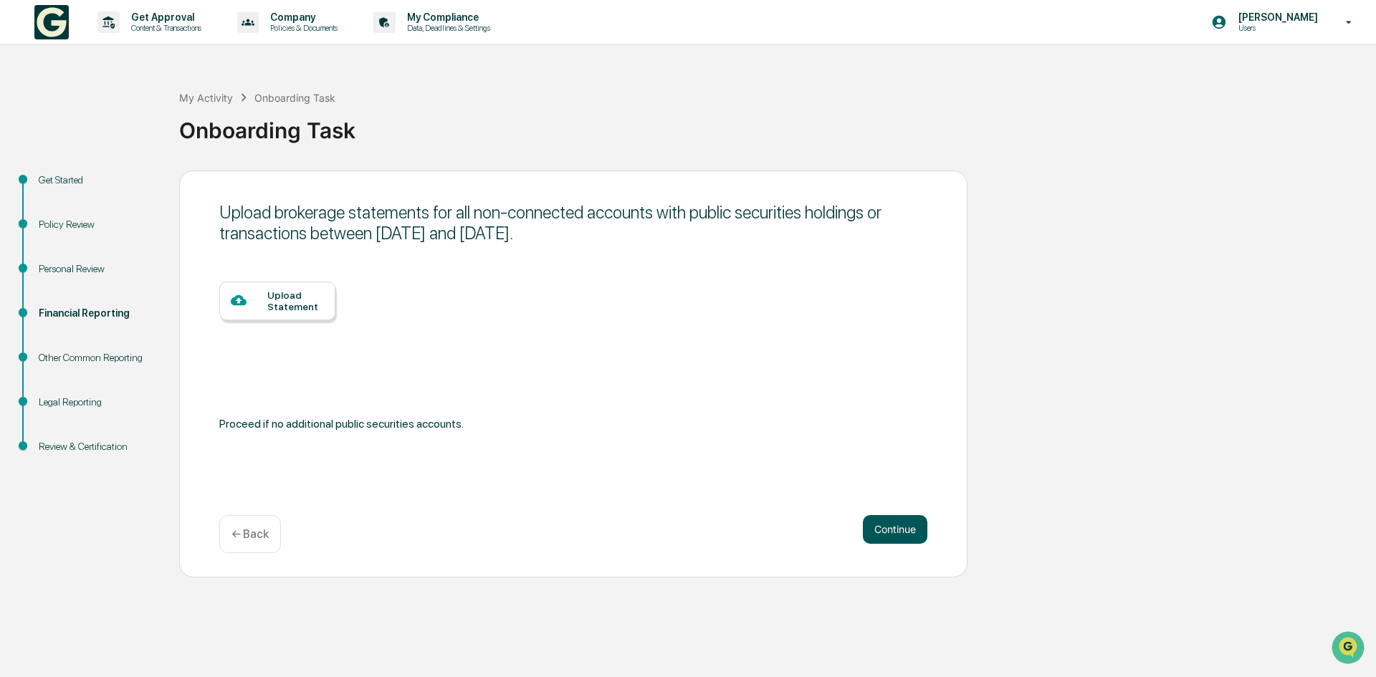
click at [897, 534] on button "Continue" at bounding box center [895, 529] width 64 height 29
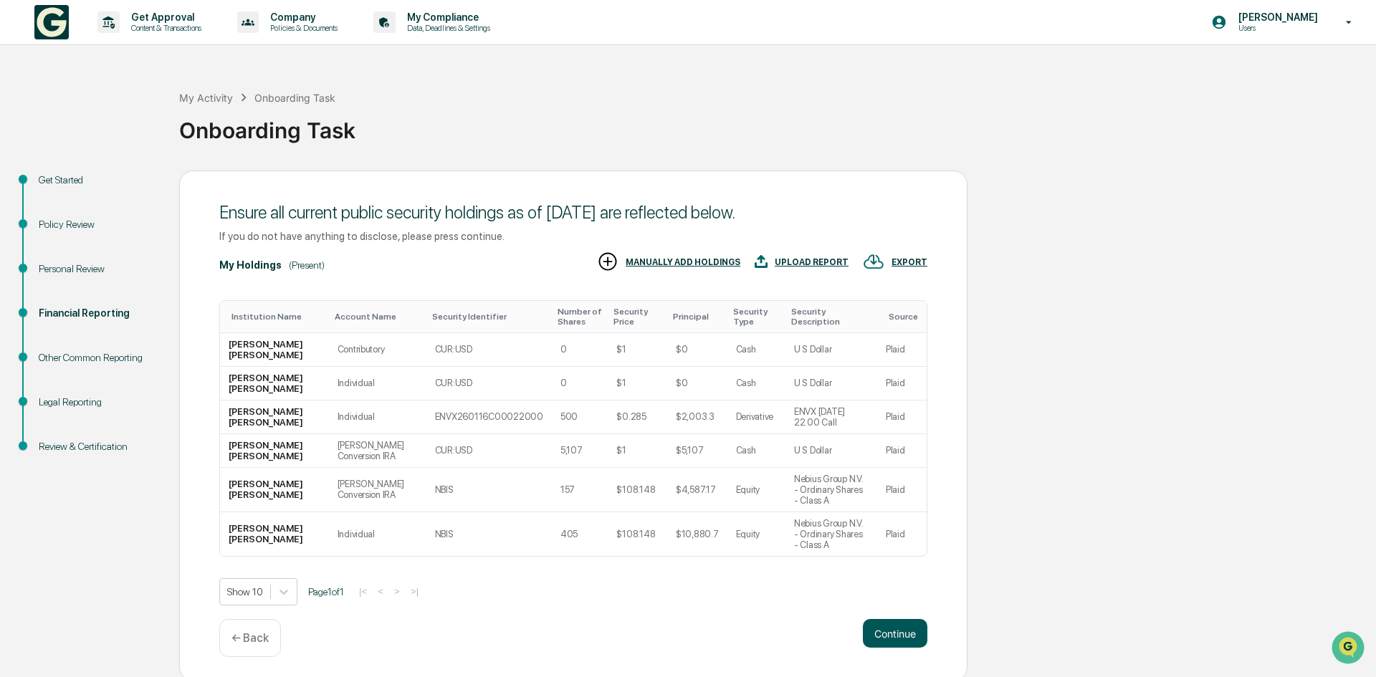
click at [898, 619] on button "Continue" at bounding box center [895, 633] width 64 height 29
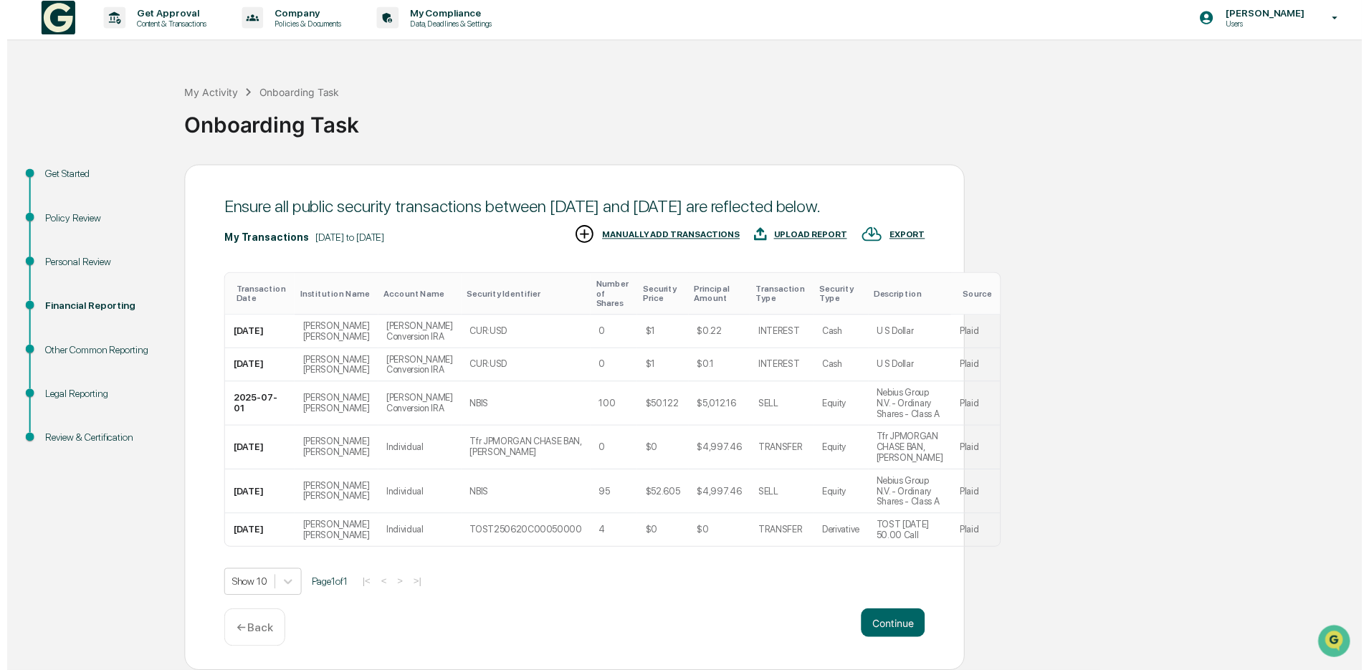
scroll to position [90, 0]
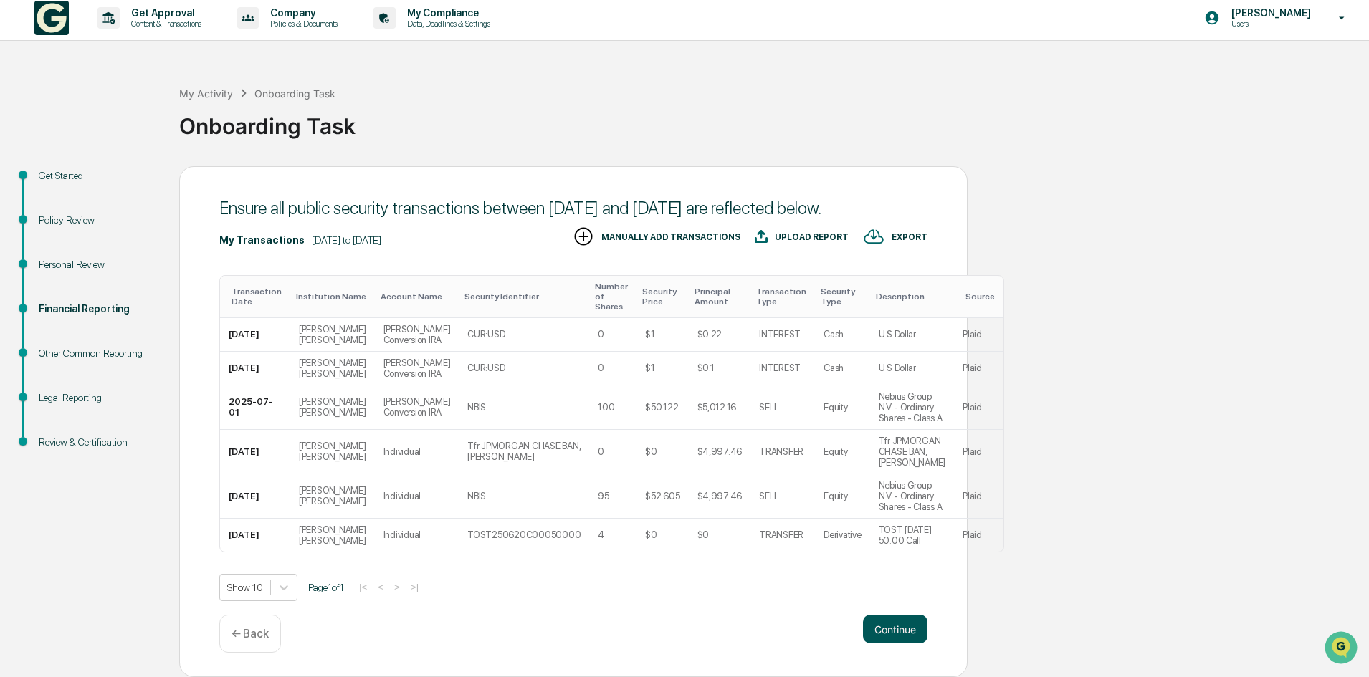
click at [878, 623] on button "Continue" at bounding box center [895, 629] width 64 height 29
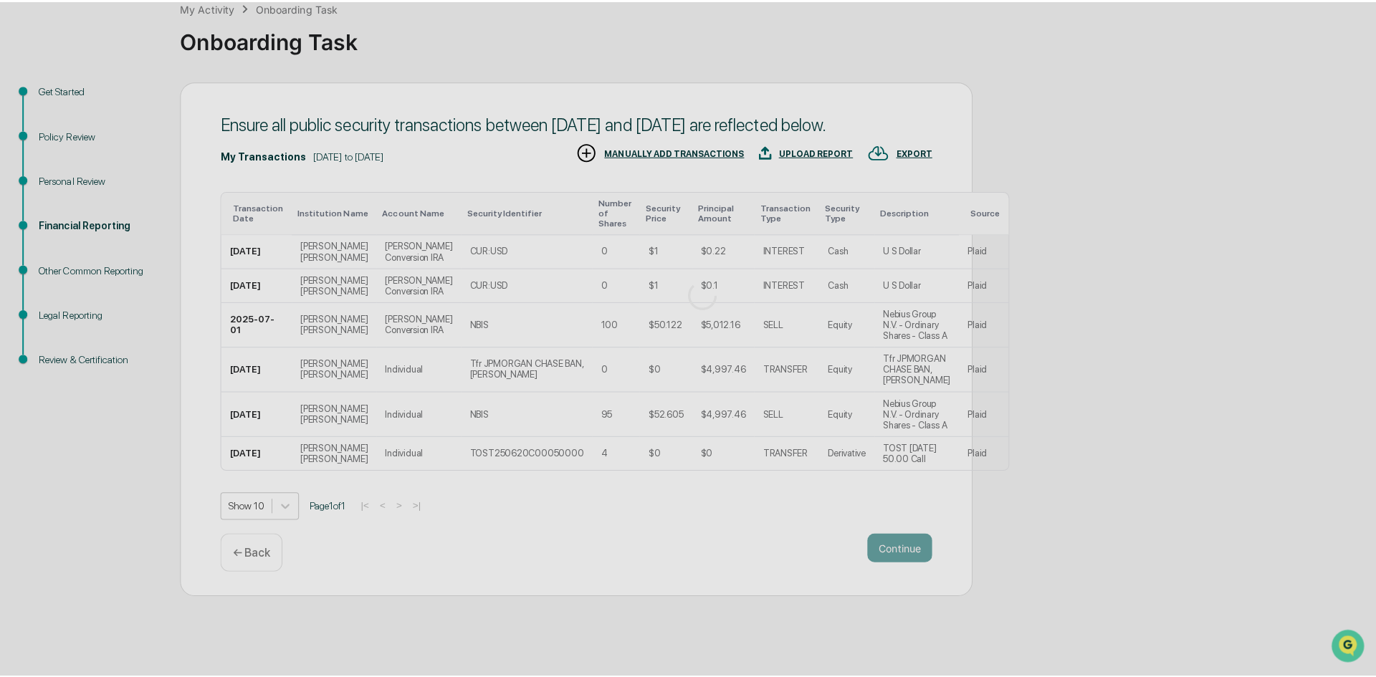
scroll to position [0, 0]
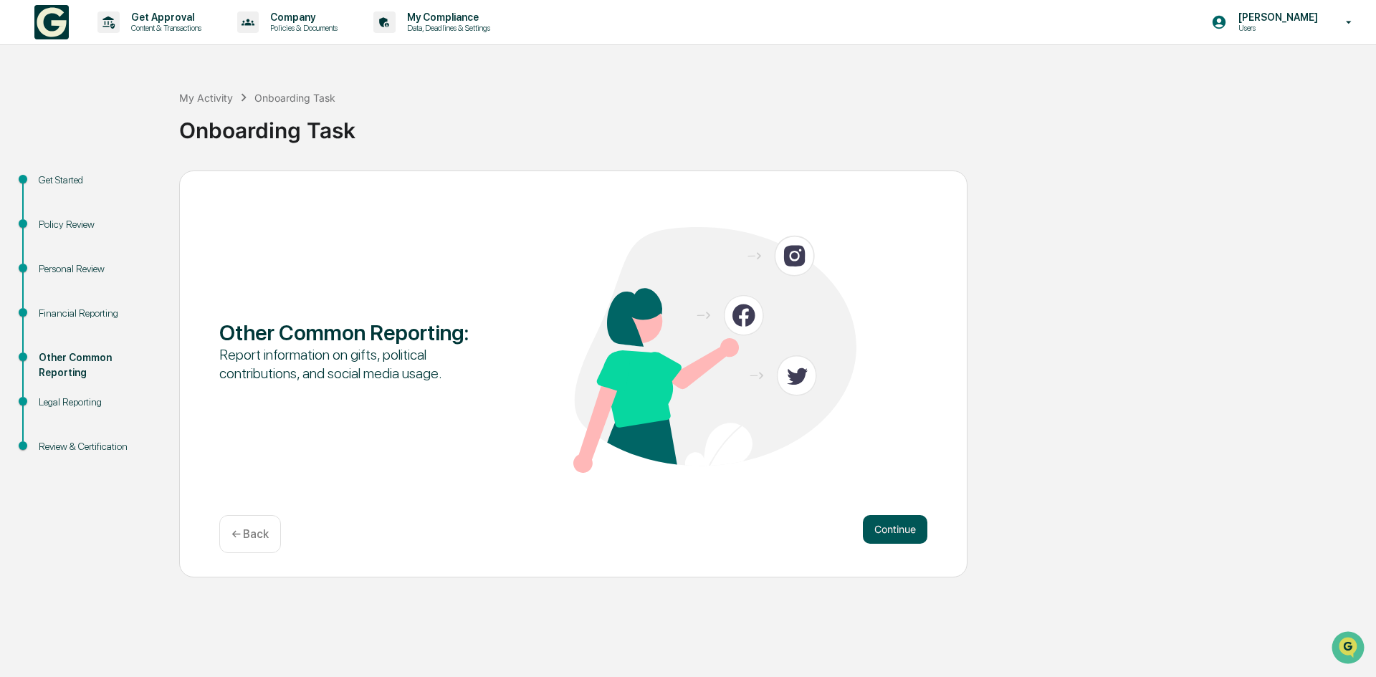
click at [897, 527] on button "Continue" at bounding box center [895, 529] width 64 height 29
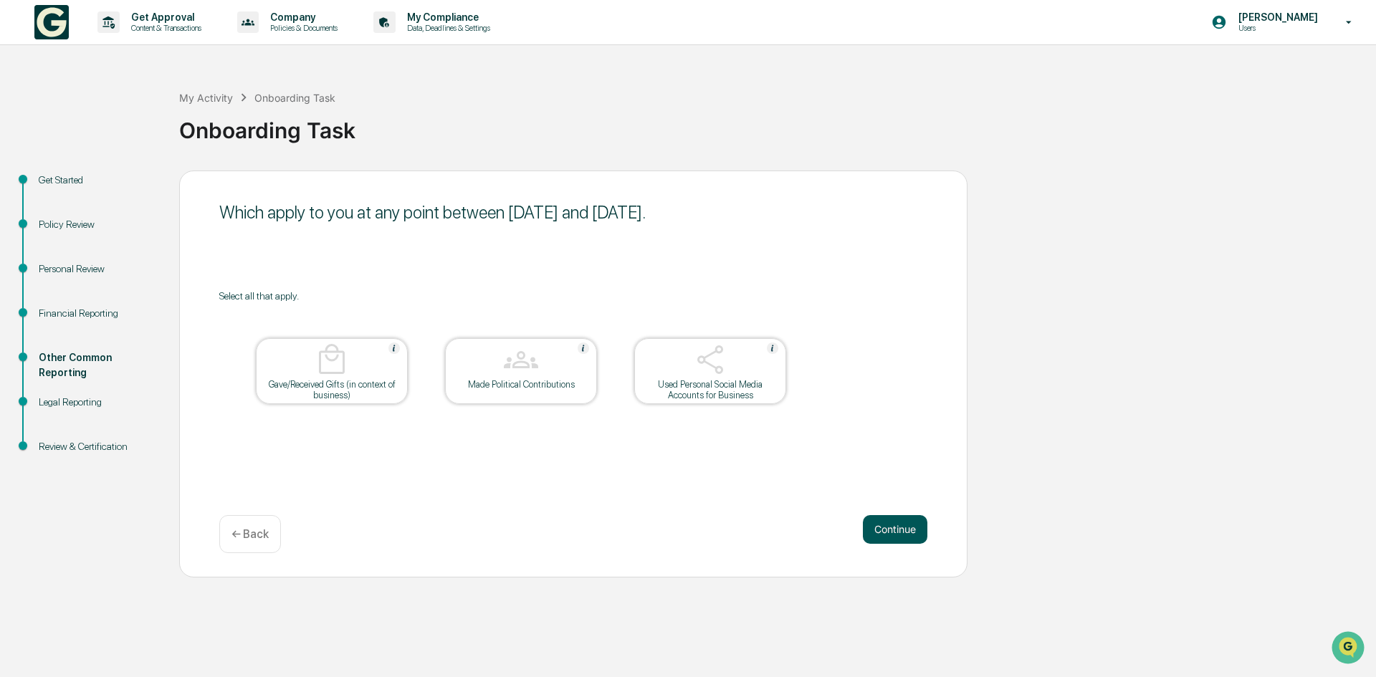
click at [893, 534] on button "Continue" at bounding box center [895, 529] width 64 height 29
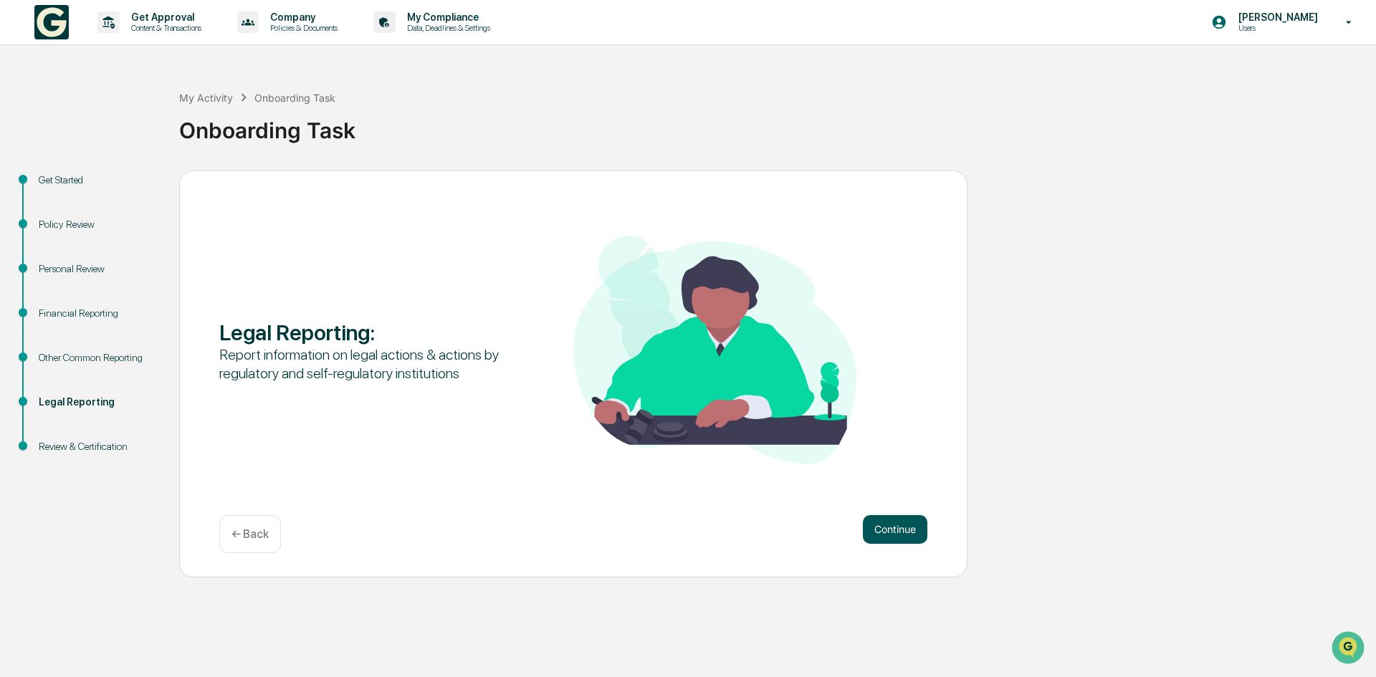
click at [890, 527] on button "Continue" at bounding box center [895, 529] width 64 height 29
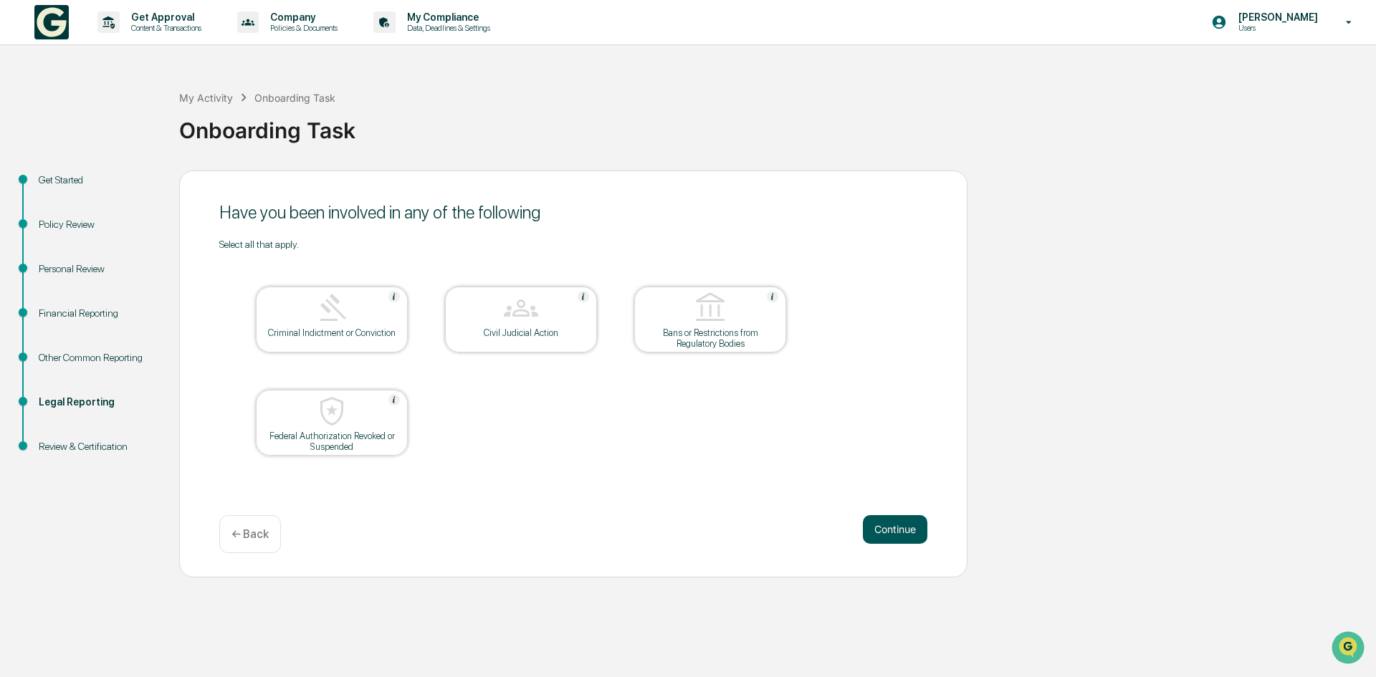
click at [894, 533] on button "Continue" at bounding box center [895, 529] width 64 height 29
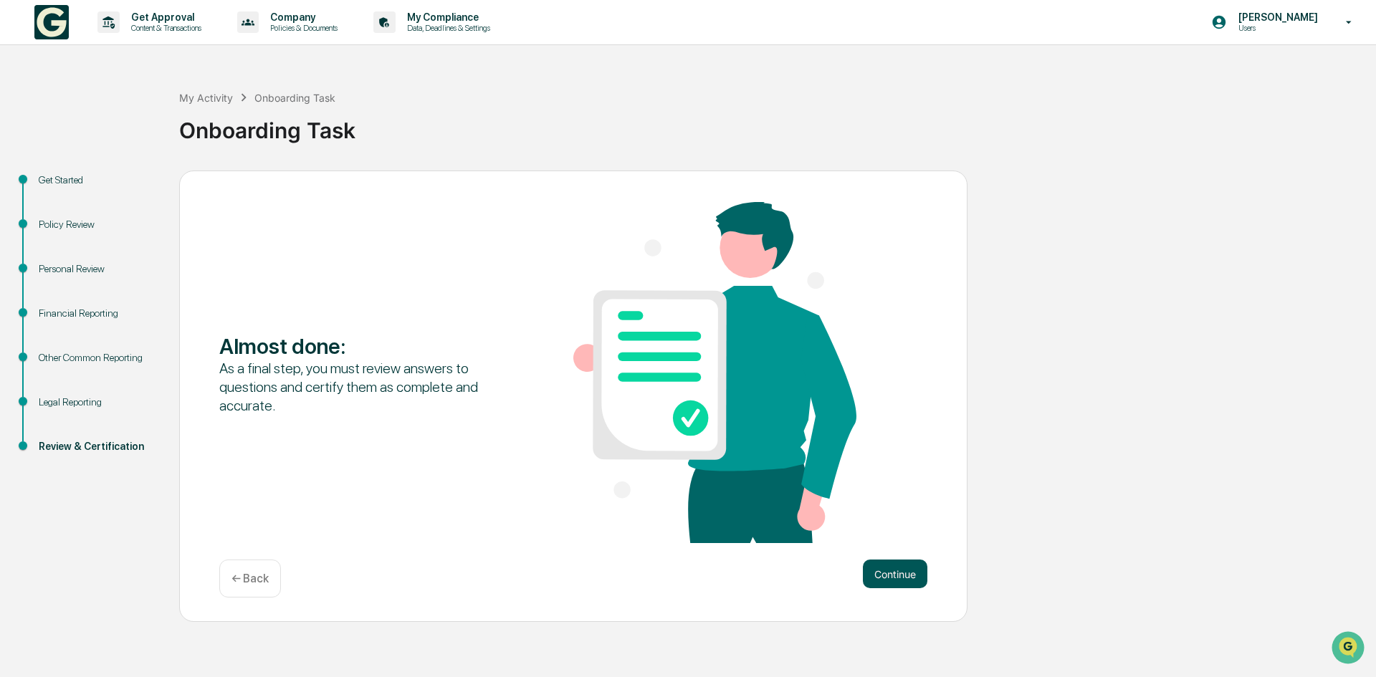
click at [904, 578] on button "Continue" at bounding box center [895, 574] width 64 height 29
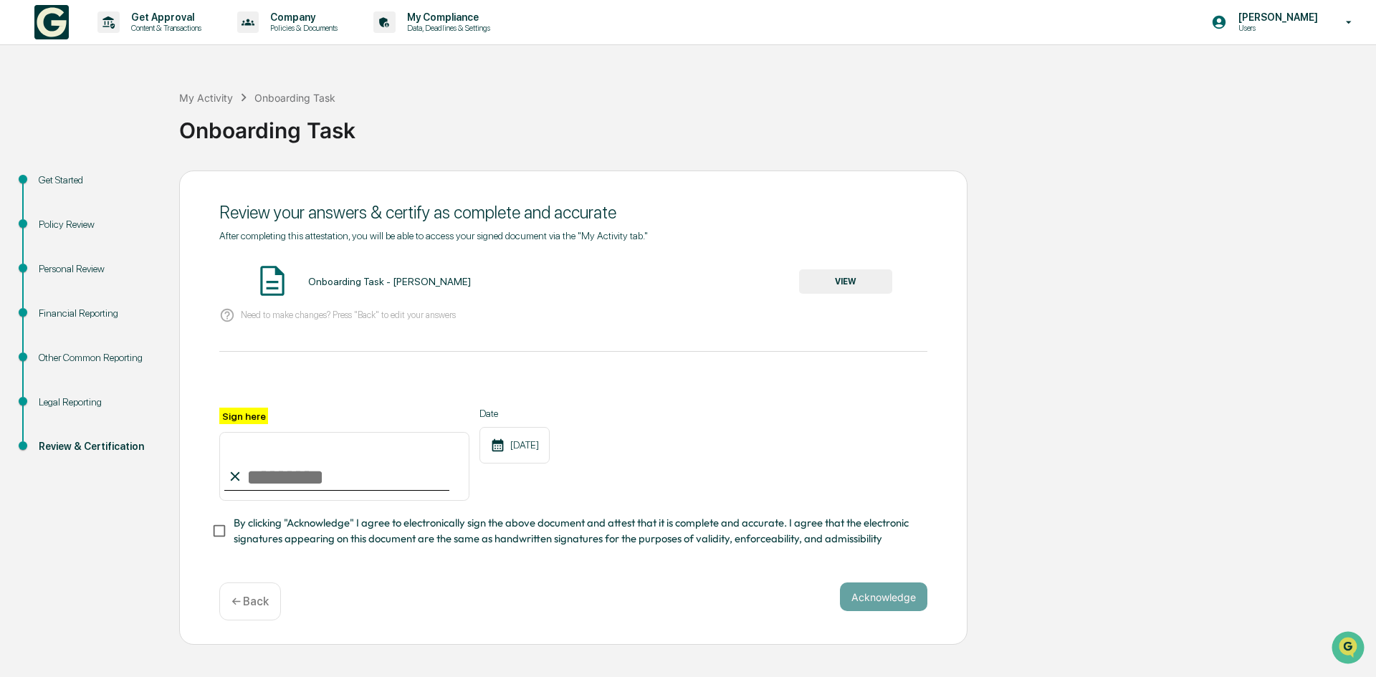
click at [283, 479] on input "Sign here" at bounding box center [344, 466] width 250 height 69
type input "**********"
click at [894, 598] on button "Acknowledge" at bounding box center [883, 597] width 87 height 29
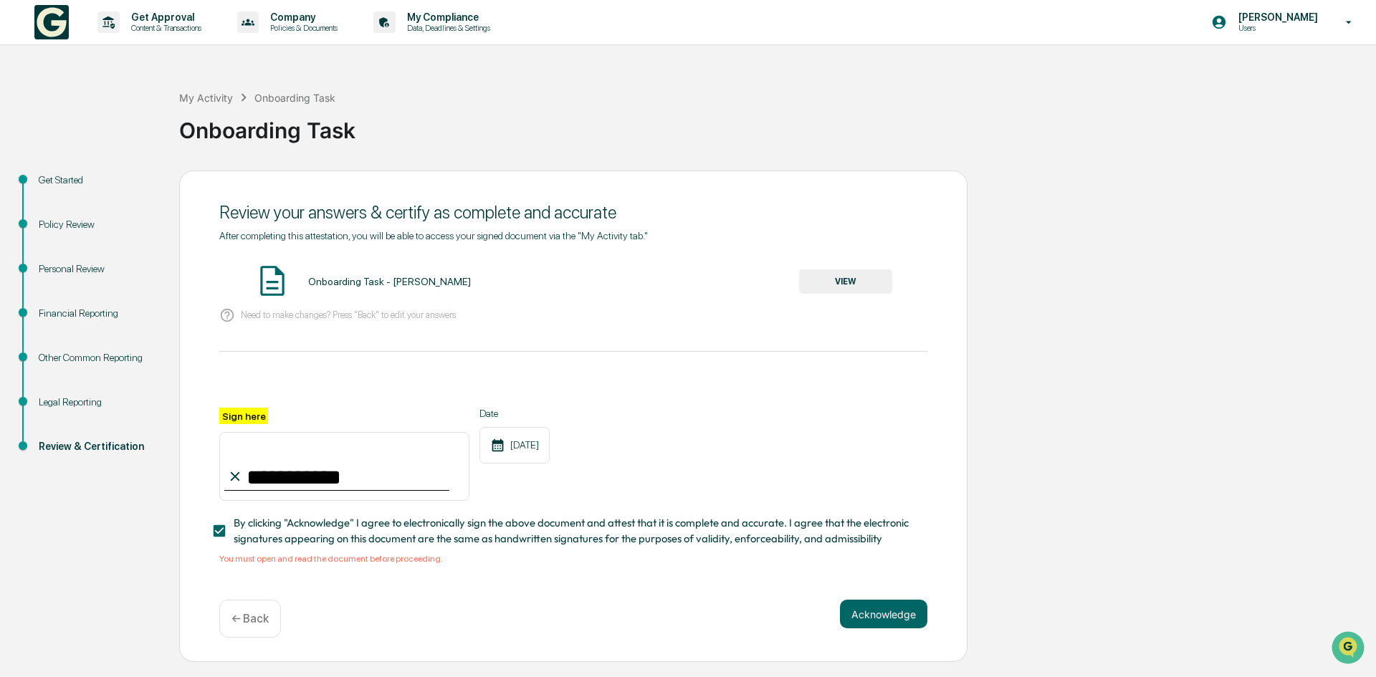
click at [856, 279] on button "VIEW" at bounding box center [845, 281] width 93 height 24
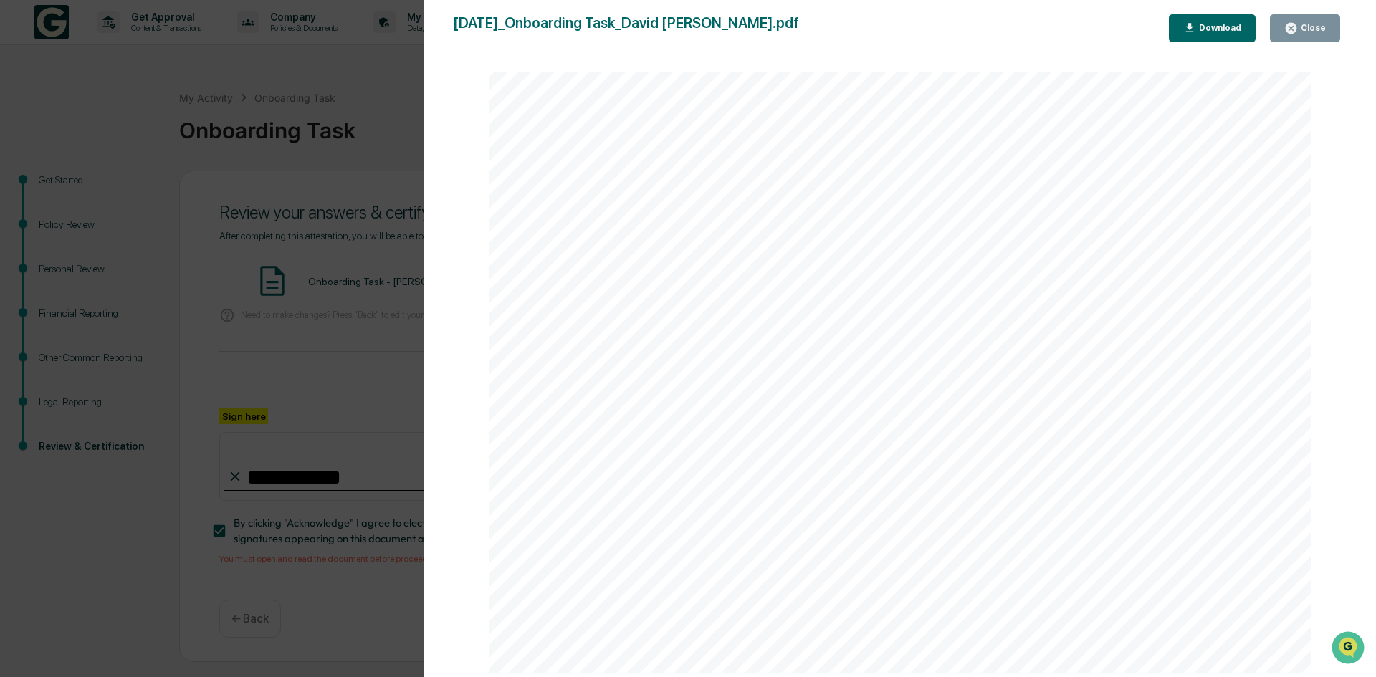
scroll to position [4228, 0]
click at [1306, 29] on div "Close" at bounding box center [1312, 28] width 28 height 10
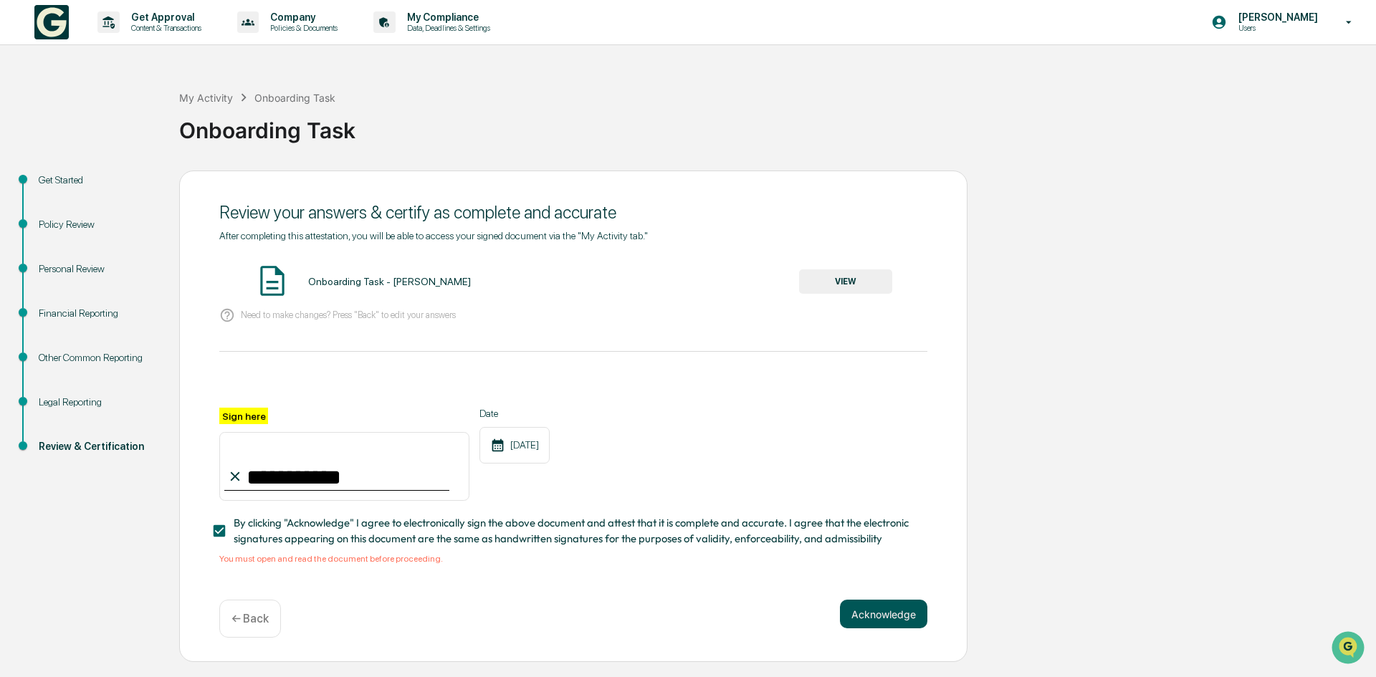
click at [880, 616] on button "Acknowledge" at bounding box center [883, 614] width 87 height 29
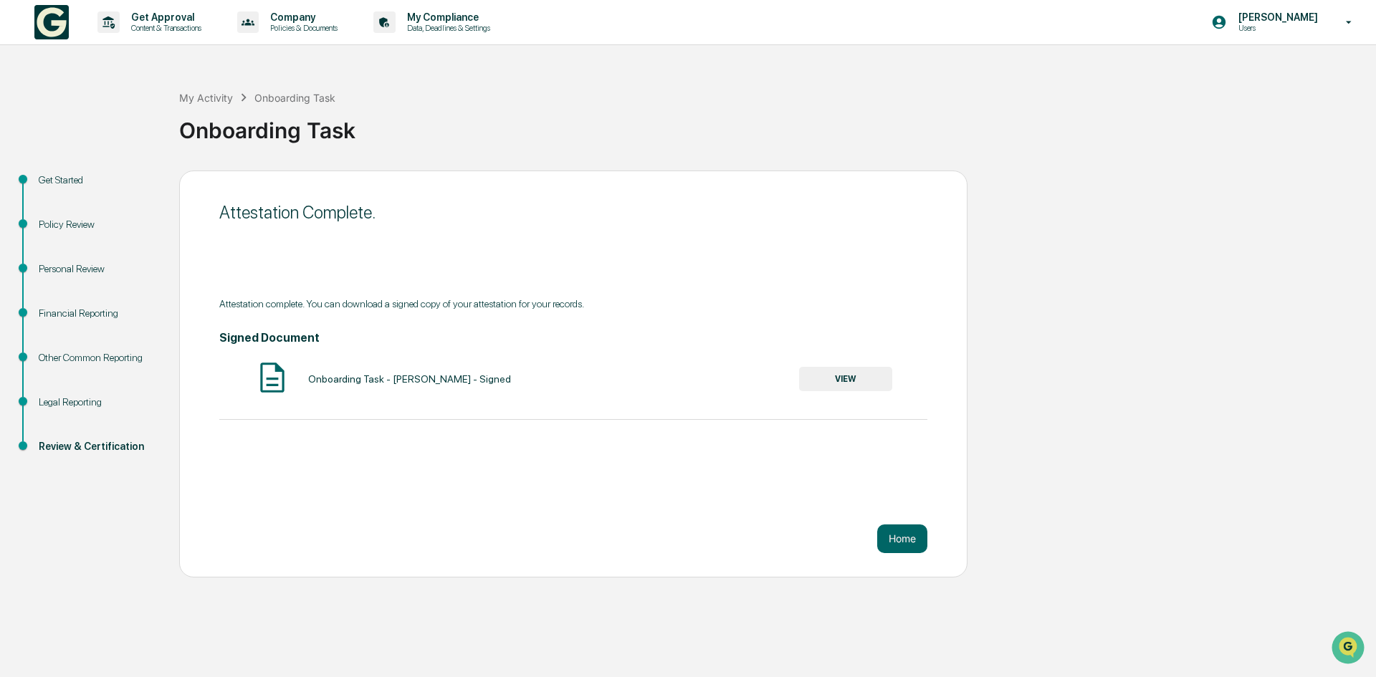
click at [835, 381] on button "VIEW" at bounding box center [845, 379] width 93 height 24
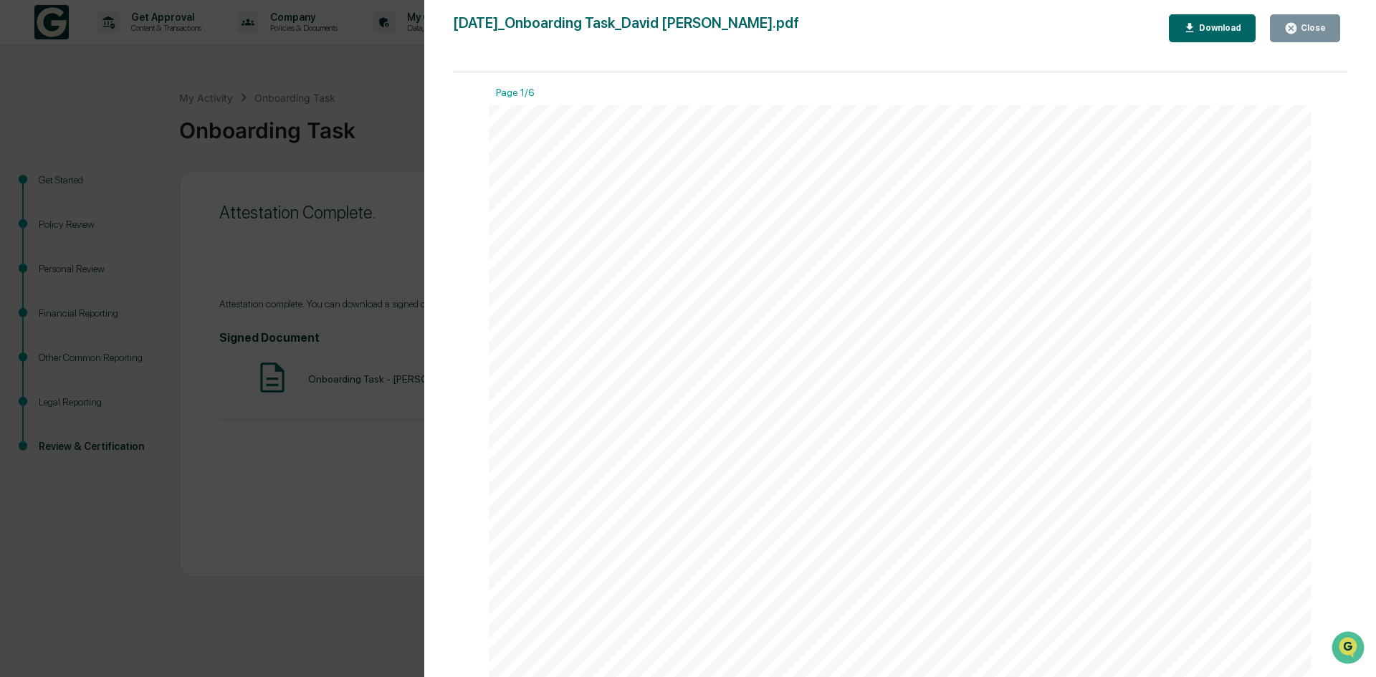
click at [1220, 29] on div "Download" at bounding box center [1218, 28] width 45 height 10
